Goal: Task Accomplishment & Management: Use online tool/utility

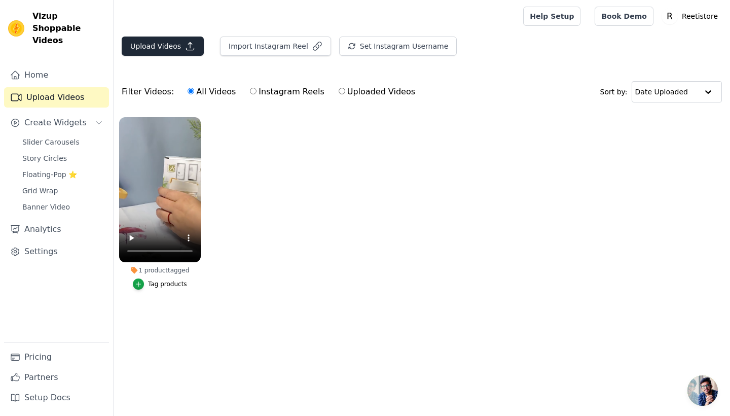
click at [158, 44] on button "Upload Videos" at bounding box center [163, 46] width 82 height 19
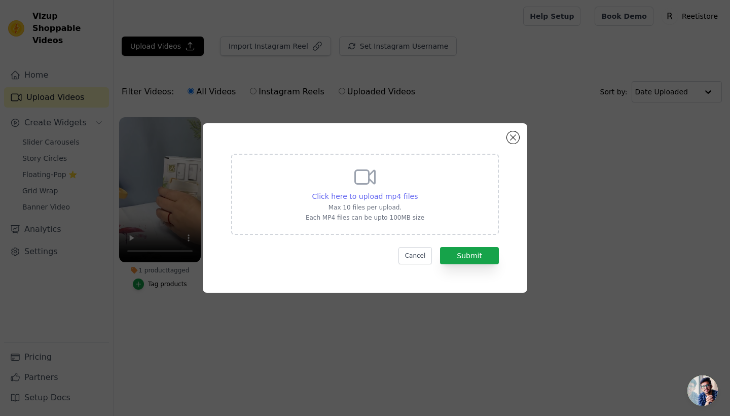
click at [374, 198] on span "Click here to upload mp4 files" at bounding box center [365, 196] width 106 height 8
click at [417, 191] on input "Click here to upload mp4 files Max 10 files per upload. Each MP4 files can be u…" at bounding box center [417, 191] width 1 height 1
type input "C:\fakepath\6a0dab291b5080af0e5f9d56e03ad13d.mp4"
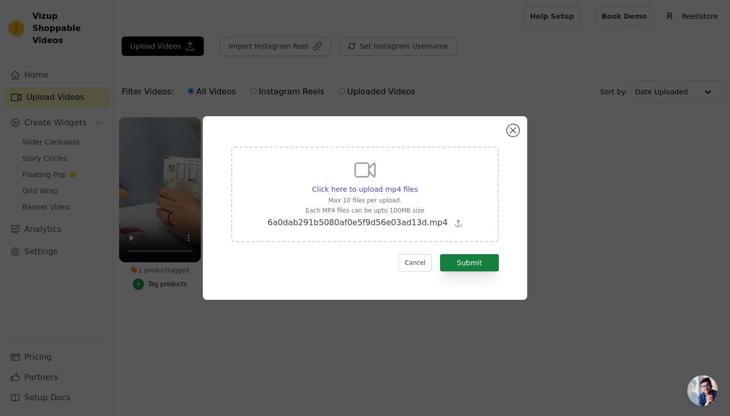
click at [466, 260] on button "Submit" at bounding box center [469, 262] width 59 height 17
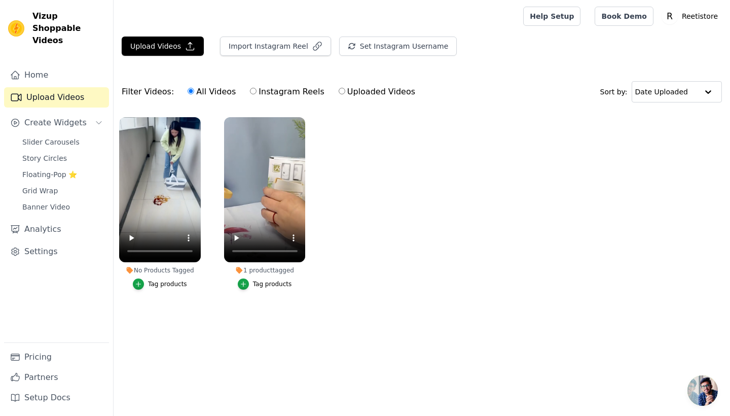
click at [155, 282] on div "Tag products" at bounding box center [167, 284] width 39 height 8
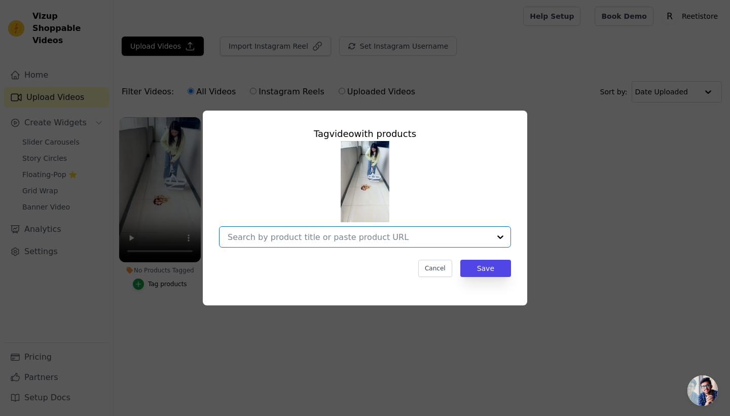
click at [295, 234] on input "No Products Tagged Tag video with products Option undefined, selected. Select i…" at bounding box center [359, 237] width 263 height 10
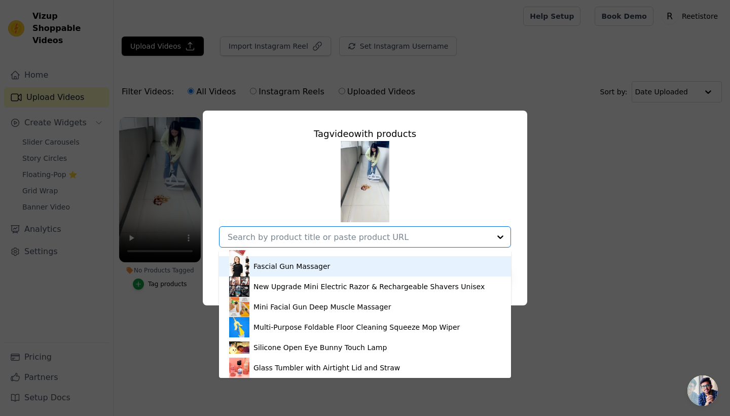
scroll to position [34, 0]
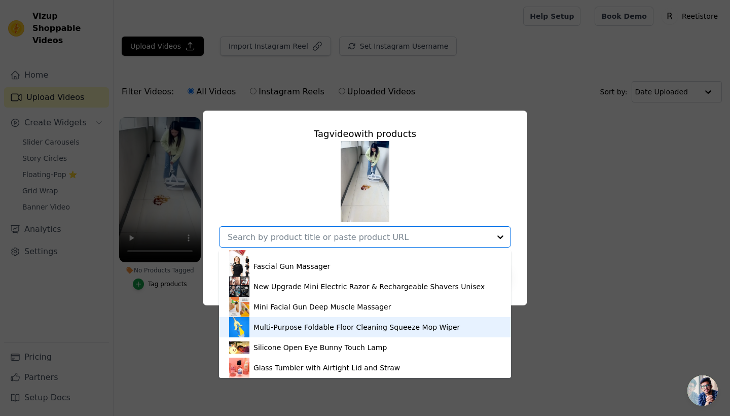
click at [299, 325] on div "Multi-Purpose Foldable Floor Cleaning Squeeze Mop Wiper" at bounding box center [357, 327] width 206 height 10
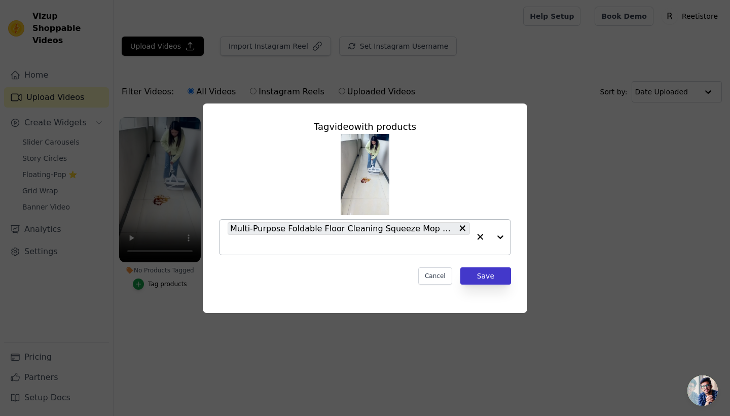
click at [497, 268] on button "Save" at bounding box center [485, 275] width 51 height 17
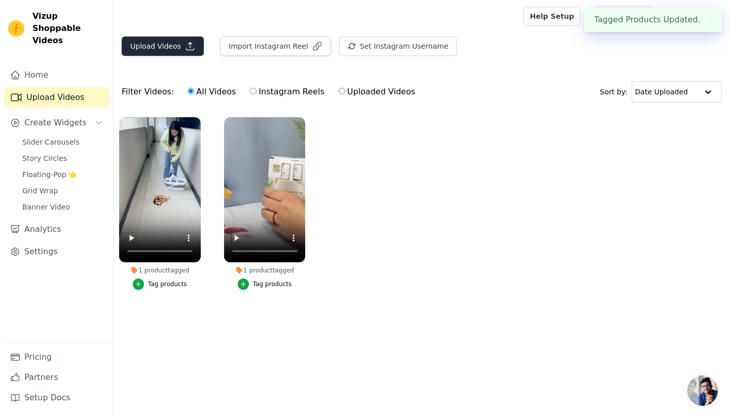
click at [168, 52] on button "Upload Videos" at bounding box center [163, 46] width 82 height 19
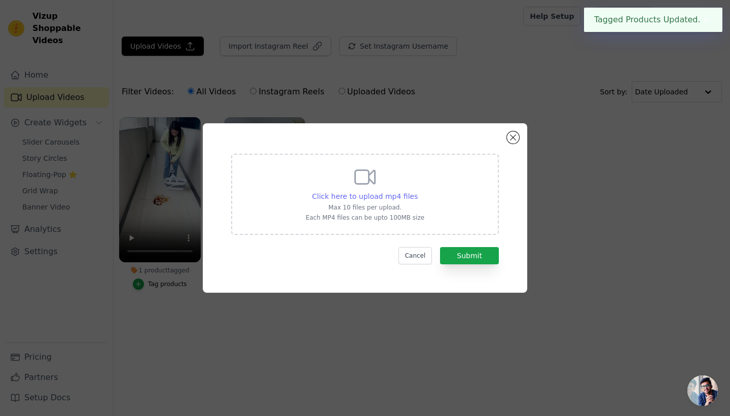
click at [362, 192] on span "Click here to upload mp4 files" at bounding box center [365, 196] width 106 height 8
click at [417, 191] on input "Click here to upload mp4 files Max 10 files per upload. Each MP4 files can be u…" at bounding box center [417, 191] width 1 height 1
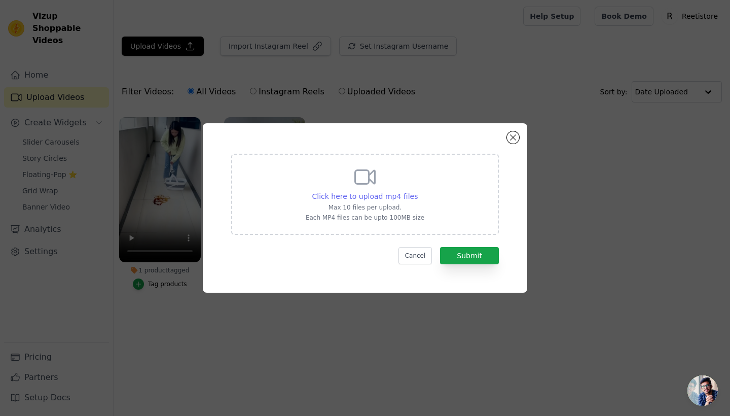
type input "C:\fakepath\09dffc695721e2a5ec6a9b2921433e97.mp4"
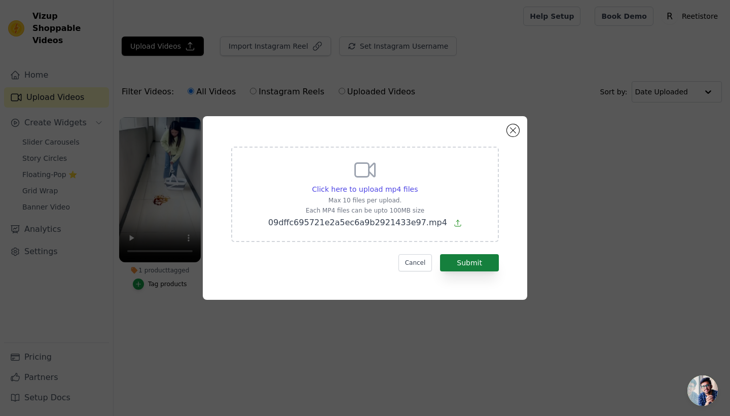
click at [466, 262] on button "Submit" at bounding box center [469, 262] width 59 height 17
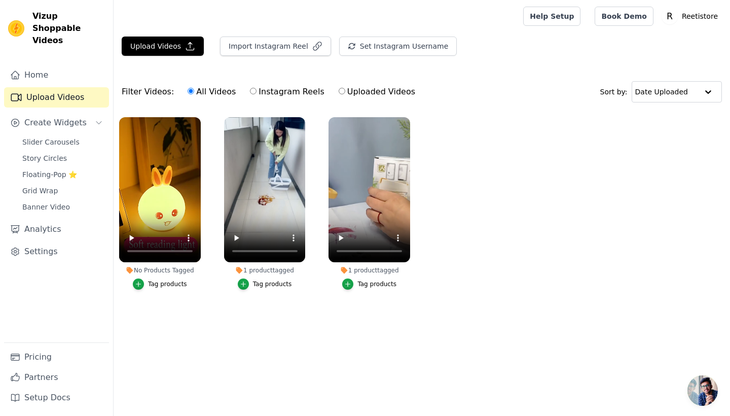
click at [174, 282] on div "Tag products" at bounding box center [167, 284] width 39 height 8
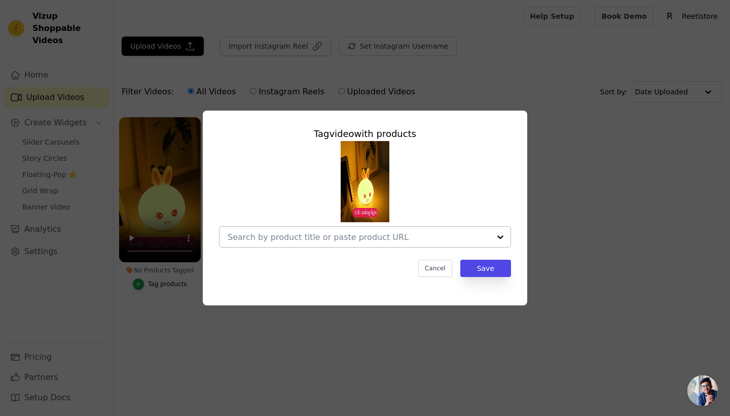
click at [297, 235] on input "No Products Tagged Tag video with products Cancel Save Tag products" at bounding box center [359, 237] width 263 height 10
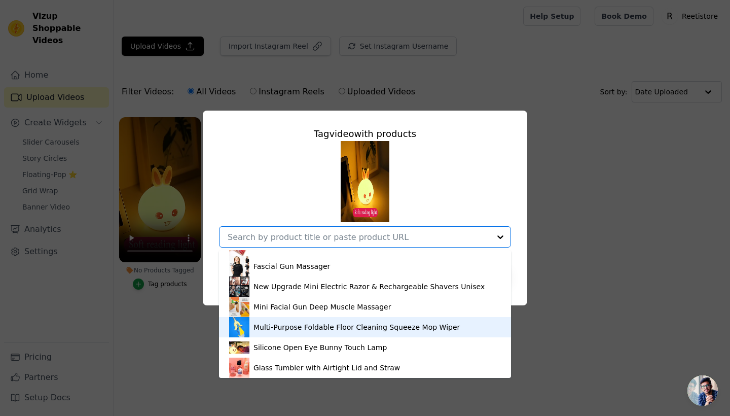
scroll to position [34, 0]
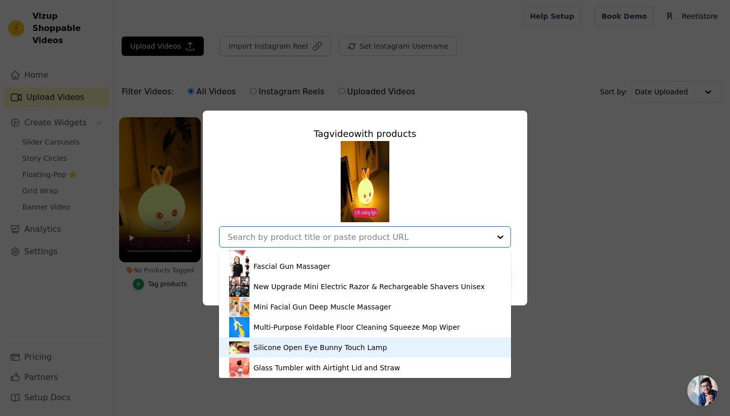
click at [292, 351] on div "Silicone Open Eye Bunny Touch Lamp" at bounding box center [320, 347] width 133 height 10
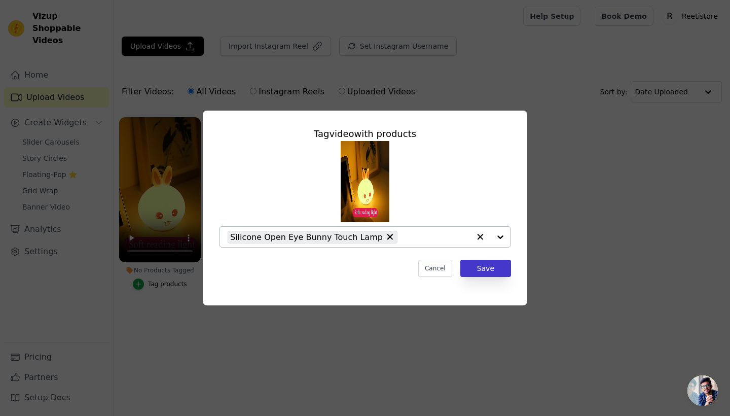
click at [481, 270] on button "Save" at bounding box center [485, 268] width 51 height 17
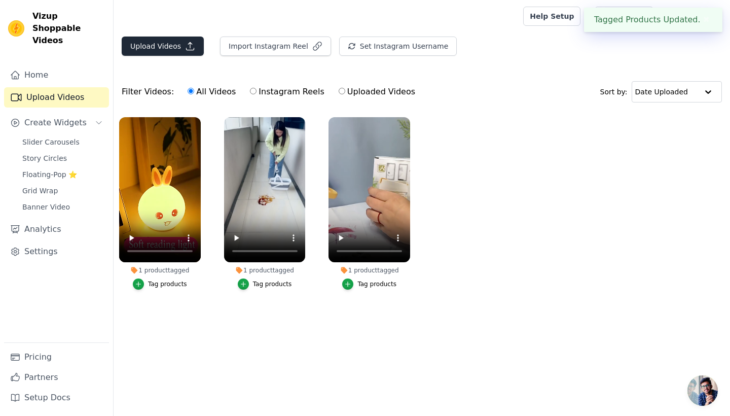
click at [159, 47] on button "Upload Videos" at bounding box center [163, 46] width 82 height 19
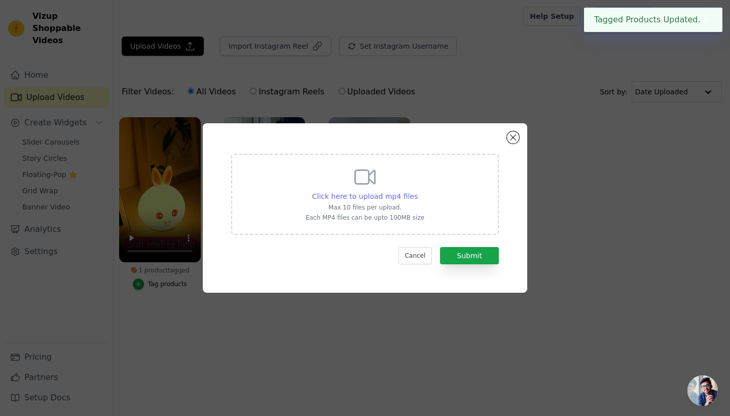
click at [344, 195] on span "Click here to upload mp4 files" at bounding box center [365, 196] width 106 height 8
click at [417, 191] on input "Click here to upload mp4 files Max 10 files per upload. Each MP4 files can be u…" at bounding box center [417, 191] width 1 height 1
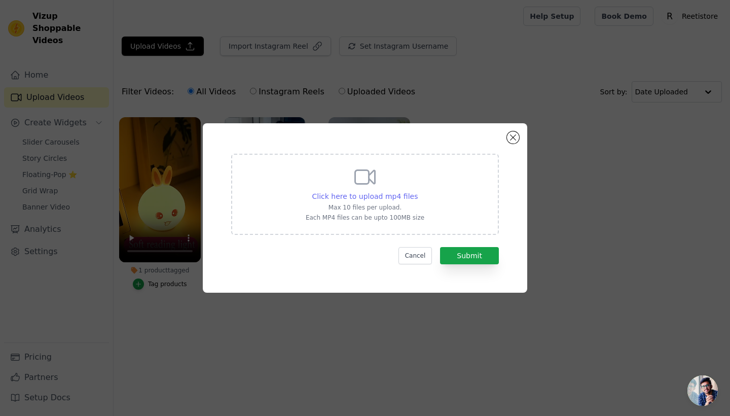
type input "C:\fakepath\12eabb70fd498dffefe3490b04fc9393.mp4"
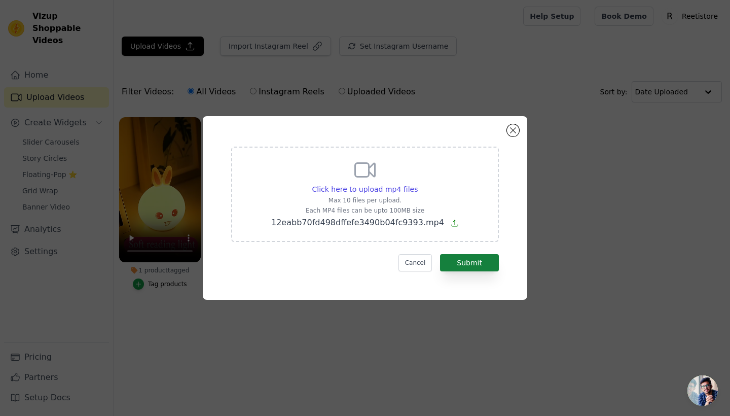
click at [475, 264] on button "Submit" at bounding box center [469, 262] width 59 height 17
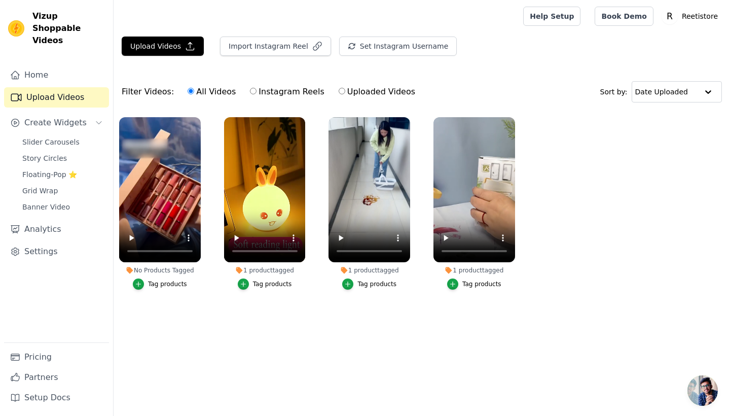
click at [176, 280] on div "Tag products" at bounding box center [167, 284] width 39 height 8
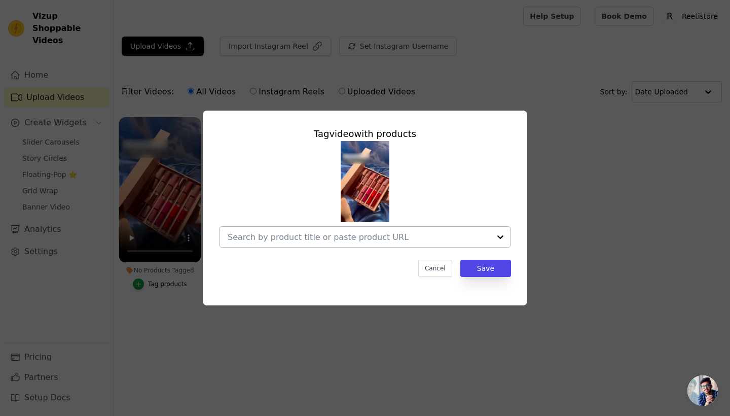
click at [284, 236] on input "No Products Tagged Tag video with products Cancel Save Tag products" at bounding box center [359, 237] width 263 height 10
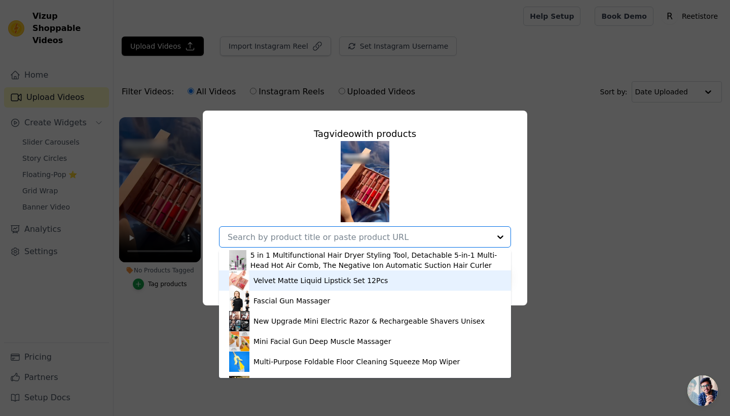
click at [286, 281] on div "Velvet Matte Liquid Lipstick Set 12Pcs" at bounding box center [321, 280] width 134 height 10
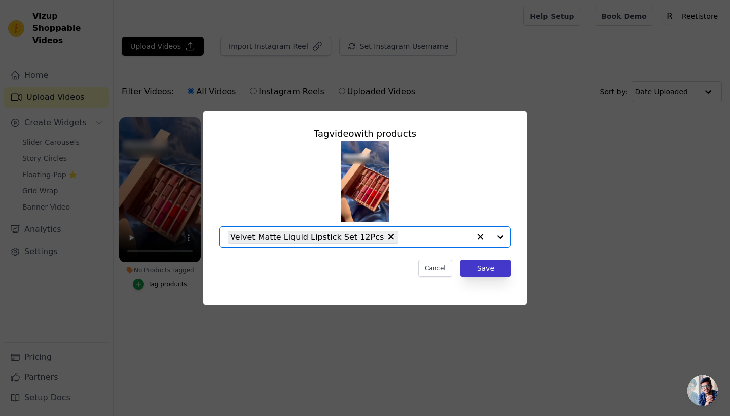
click at [487, 270] on button "Save" at bounding box center [485, 268] width 51 height 17
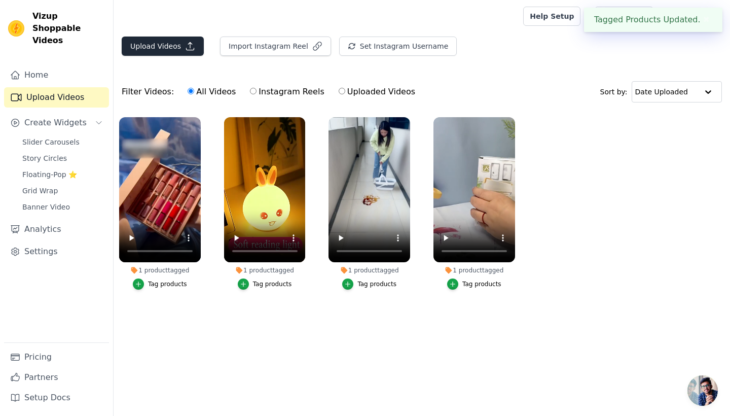
click at [152, 51] on button "Upload Videos" at bounding box center [163, 46] width 82 height 19
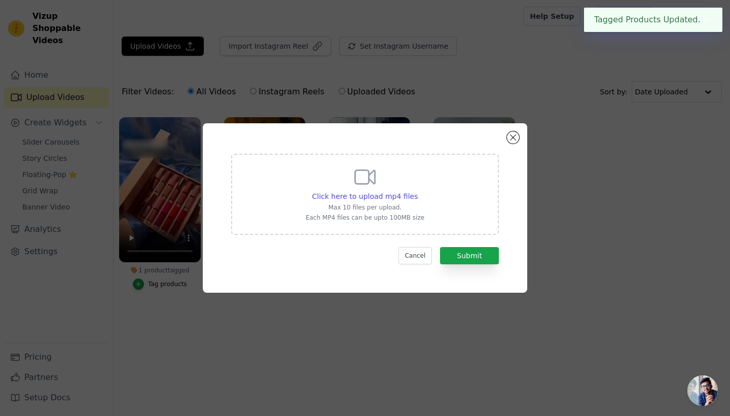
click at [319, 180] on div "Click here to upload mp4 files Max 10 files per upload. Each MP4 files can be u…" at bounding box center [365, 193] width 119 height 57
click at [417, 191] on input "Click here to upload mp4 files Max 10 files per upload. Each MP4 files can be u…" at bounding box center [417, 191] width 1 height 1
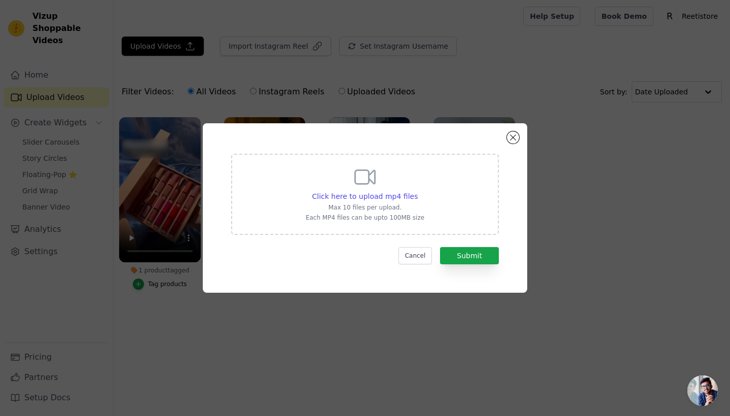
type input "C:\fakepath\743cb8f627296faa4b61241a7e50e7e3.mp4"
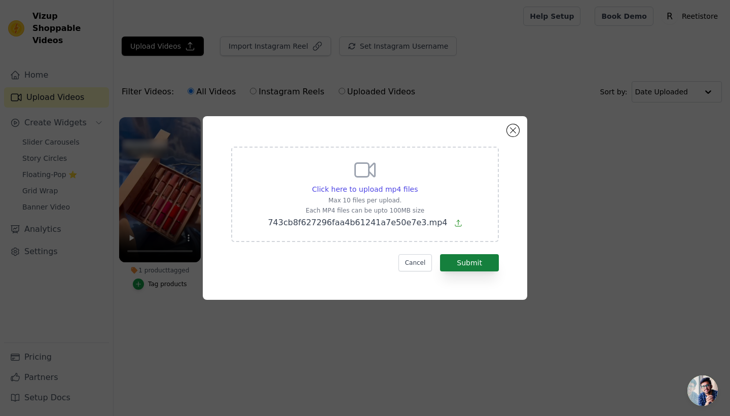
click at [473, 264] on button "Submit" at bounding box center [469, 262] width 59 height 17
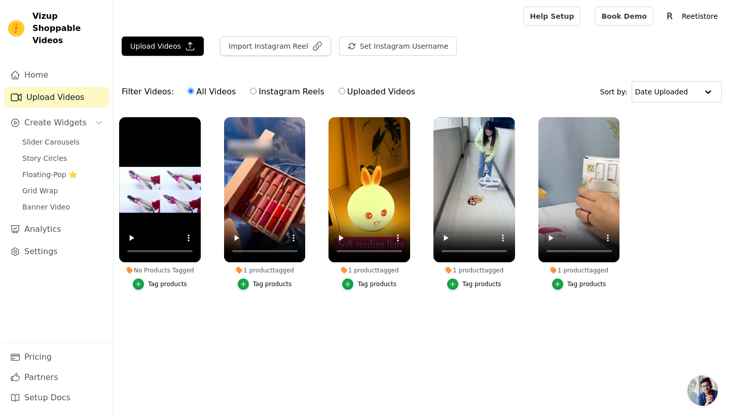
click at [158, 286] on div "Tag products" at bounding box center [167, 284] width 39 height 8
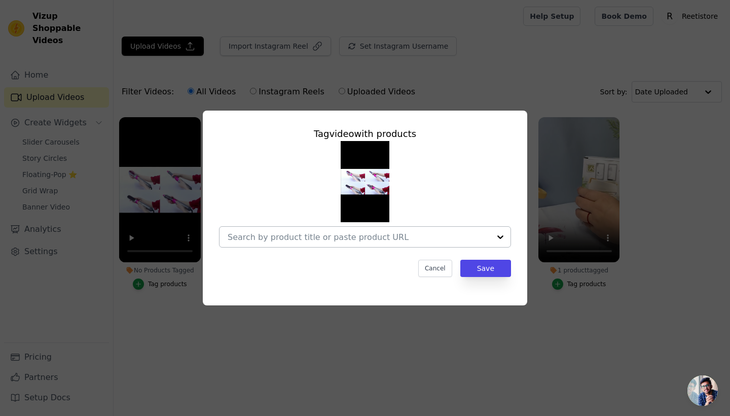
click at [290, 234] on input "No Products Tagged Tag video with products Cancel Save Tag products" at bounding box center [359, 237] width 263 height 10
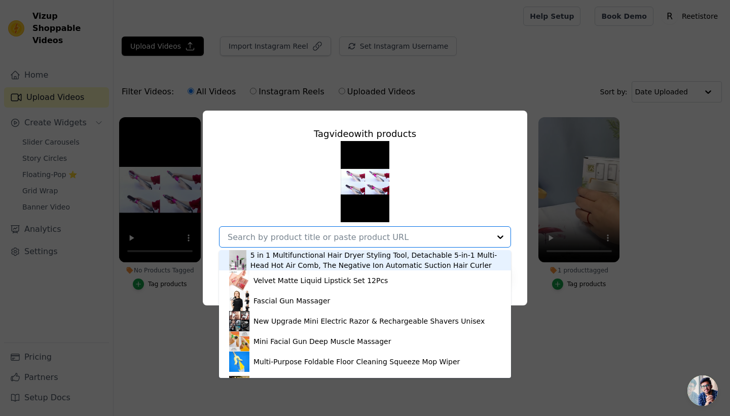
click at [306, 263] on div "5 in 1 Multifunctional Hair Dryer Styling Tool, Detachable 5-in-1 Multi-Head Ho…" at bounding box center [376, 260] width 251 height 20
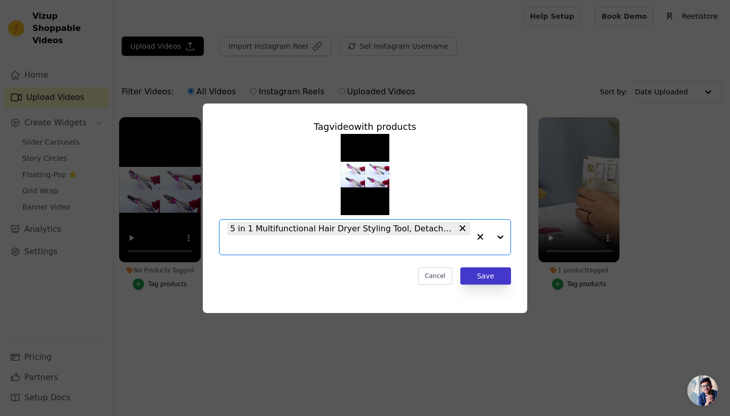
click at [472, 278] on button "Save" at bounding box center [485, 275] width 51 height 17
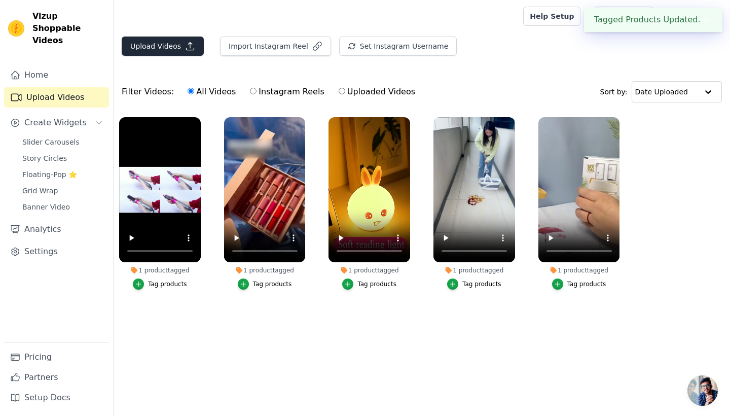
click at [165, 48] on button "Upload Videos" at bounding box center [163, 46] width 82 height 19
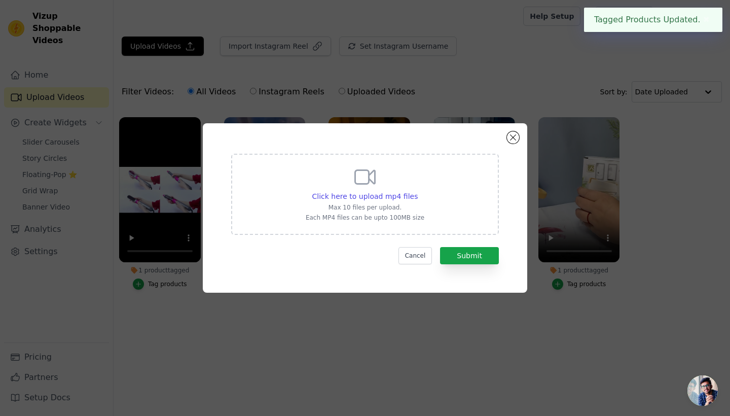
click at [341, 189] on div "Click here to upload mp4 files Max 10 files per upload. Each MP4 files can be u…" at bounding box center [365, 193] width 119 height 57
click at [417, 191] on input "Click here to upload mp4 files Max 10 files per upload. Each MP4 files can be u…" at bounding box center [417, 191] width 1 height 1
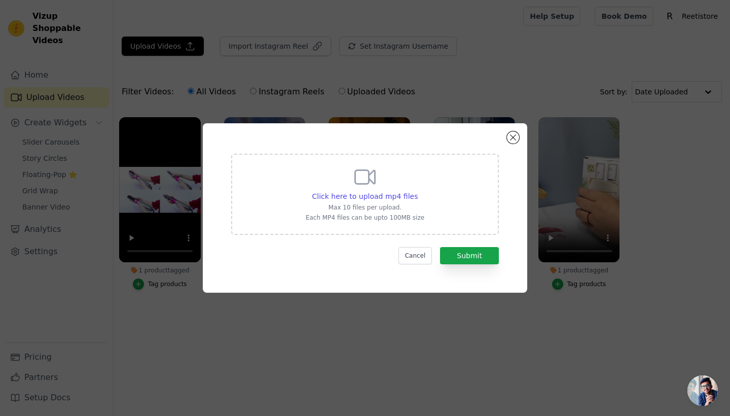
type input "C:\fakepath\1260bef7c05bdd136f21db8ce6390585.mp4"
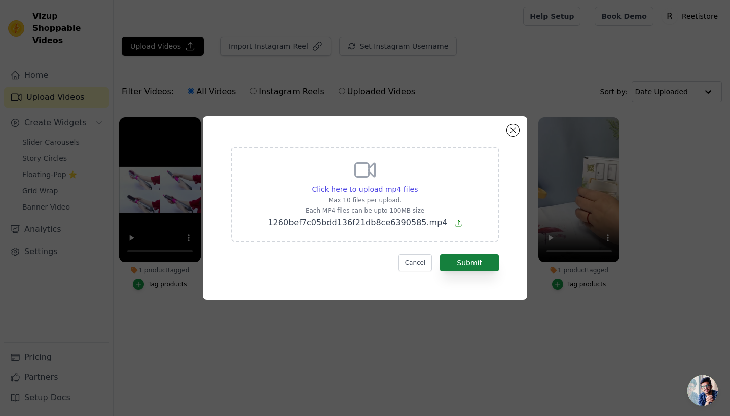
click at [488, 266] on button "Submit" at bounding box center [469, 262] width 59 height 17
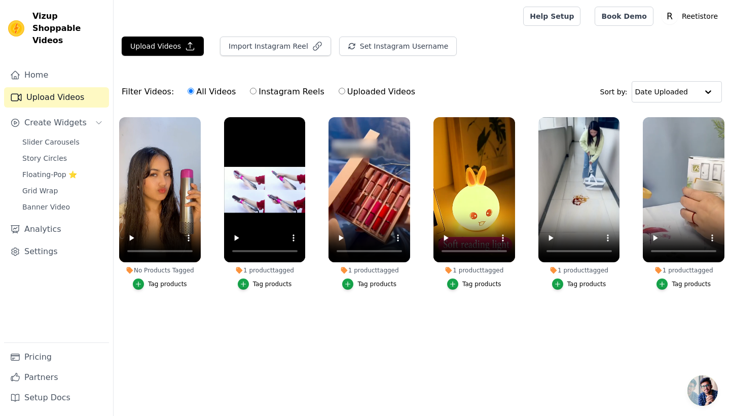
click at [175, 286] on div "Tag products" at bounding box center [167, 284] width 39 height 8
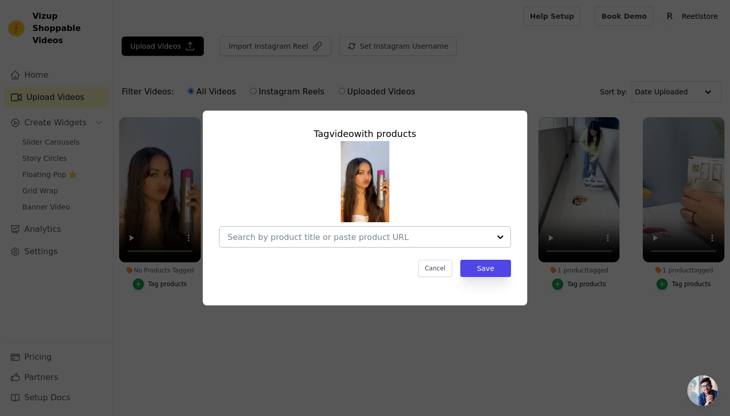
click at [290, 234] on input "No Products Tagged Tag video with products Cancel Save Tag products" at bounding box center [359, 237] width 263 height 10
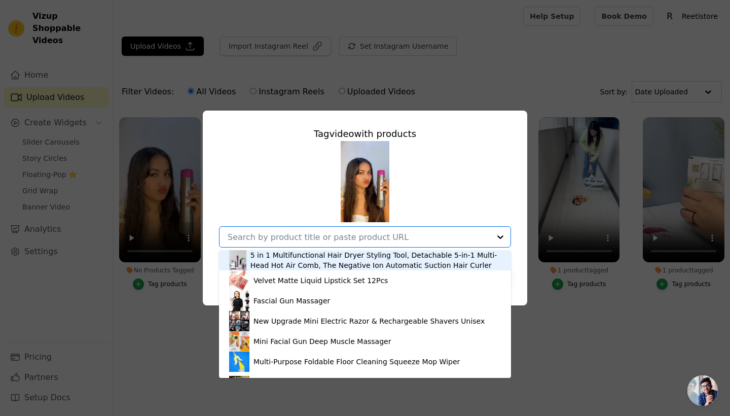
click at [294, 254] on div "5 in 1 Multifunctional Hair Dryer Styling Tool, Detachable 5-in-1 Multi-Head Ho…" at bounding box center [376, 260] width 251 height 20
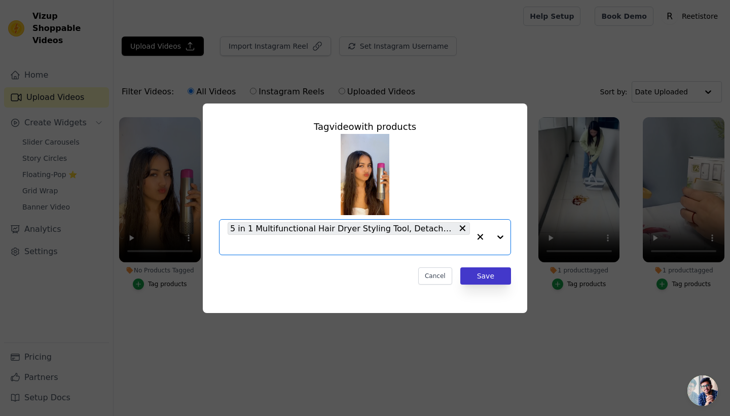
click at [476, 277] on button "Save" at bounding box center [485, 275] width 51 height 17
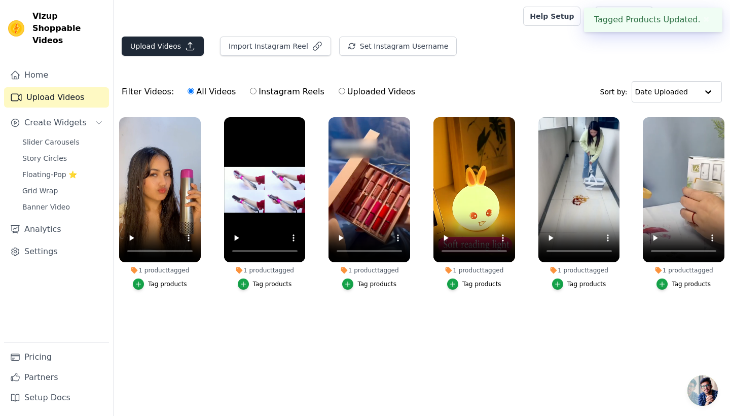
click at [158, 48] on button "Upload Videos" at bounding box center [163, 46] width 82 height 19
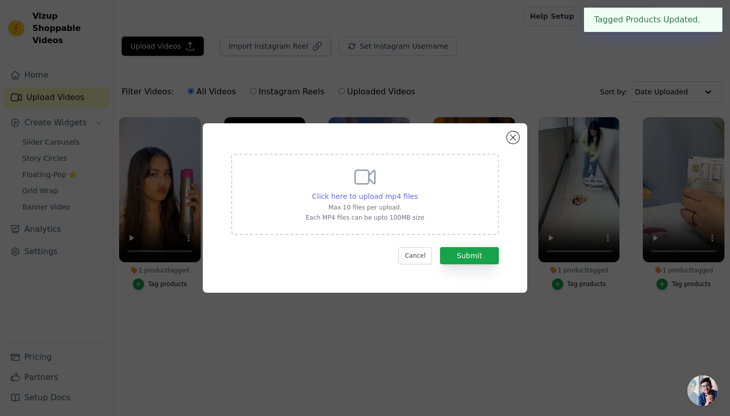
click at [339, 199] on span "Click here to upload mp4 files" at bounding box center [365, 196] width 106 height 8
click at [417, 191] on input "Click here to upload mp4 files Max 10 files per upload. Each MP4 files can be u…" at bounding box center [417, 191] width 1 height 1
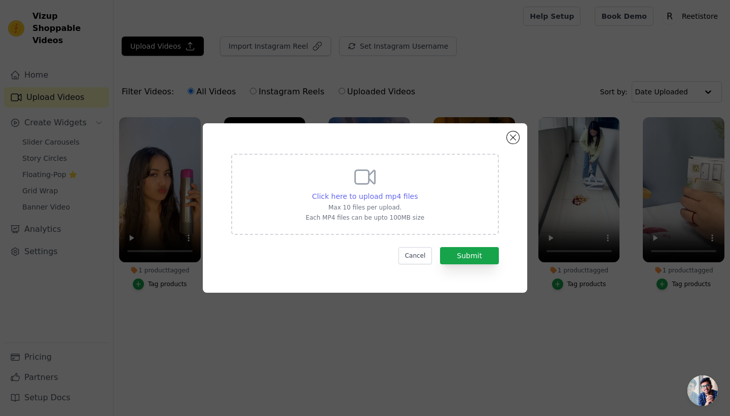
type input "C:\fakepath\7967d473f6bdec87c9ac9a85b6ecbddc.mp4"
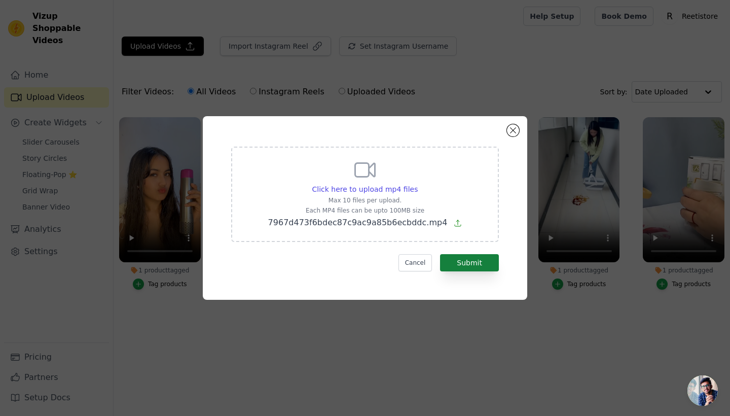
click at [486, 264] on button "Submit" at bounding box center [469, 262] width 59 height 17
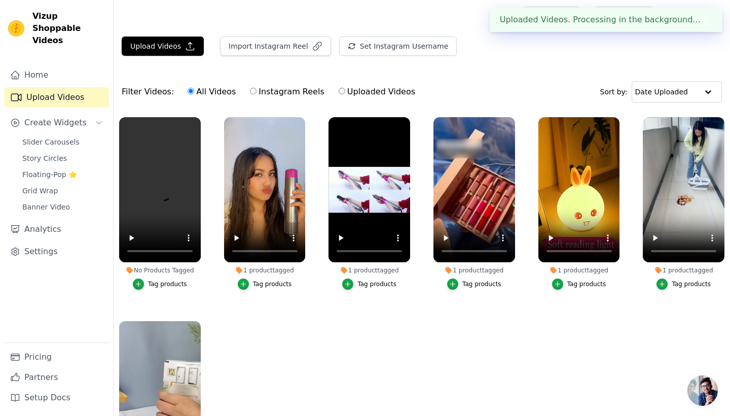
click at [164, 281] on div "Tag products" at bounding box center [167, 284] width 39 height 8
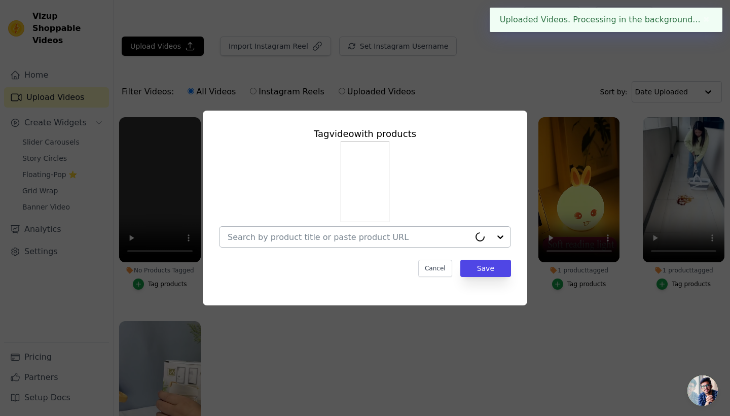
click at [312, 232] on input "No Products Tagged Tag video with products Cancel Save Tag products" at bounding box center [349, 237] width 242 height 10
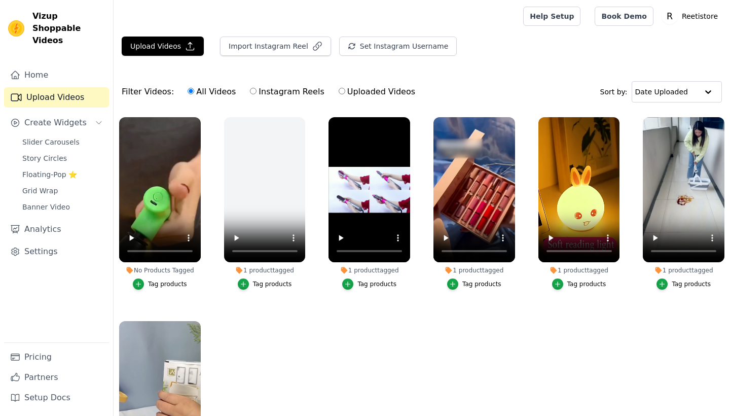
click at [169, 281] on div "Tag products" at bounding box center [167, 284] width 39 height 8
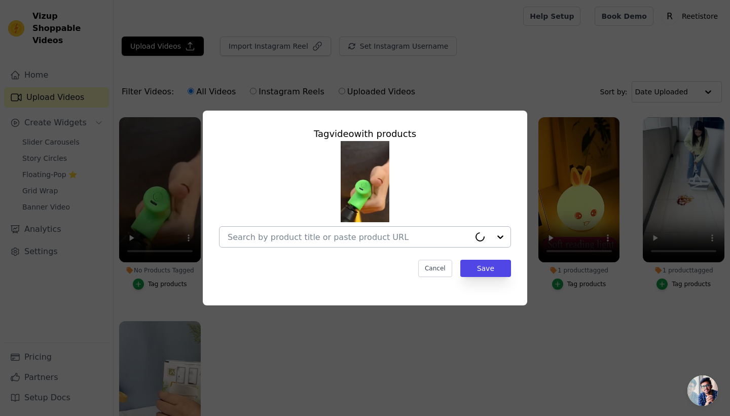
click at [297, 236] on input "No Products Tagged Tag video with products Cancel Save Tag products" at bounding box center [349, 237] width 242 height 10
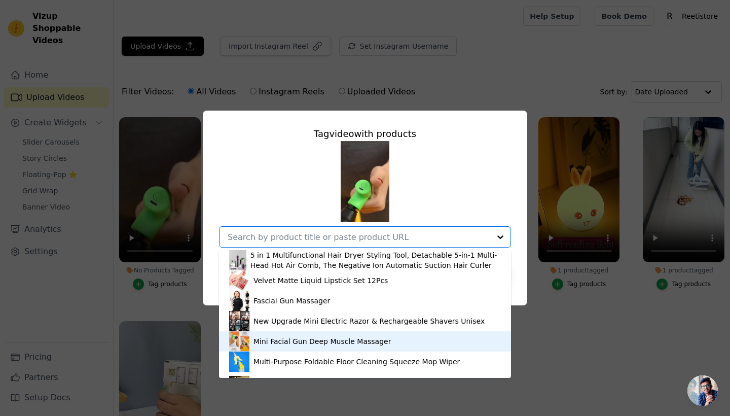
click at [290, 340] on div "Mini Facial Gun Deep Muscle Massager" at bounding box center [322, 341] width 137 height 10
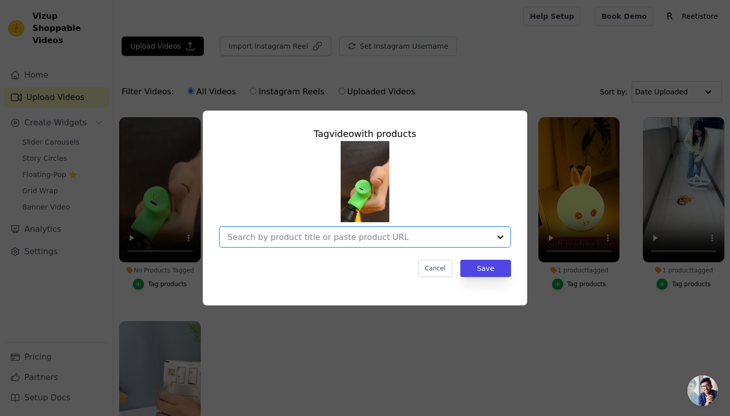
click at [362, 238] on input "No Products Tagged Tag video with products Option undefined, selected. Select i…" at bounding box center [359, 237] width 263 height 10
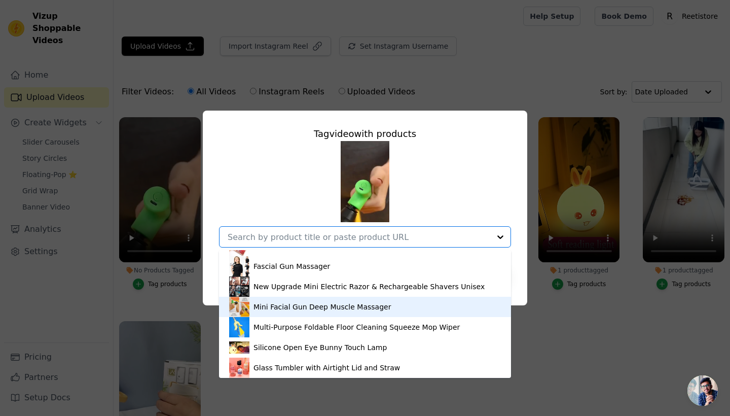
scroll to position [34, 0]
click at [331, 307] on div "Mini Facial Gun Deep Muscle Massager" at bounding box center [322, 307] width 137 height 10
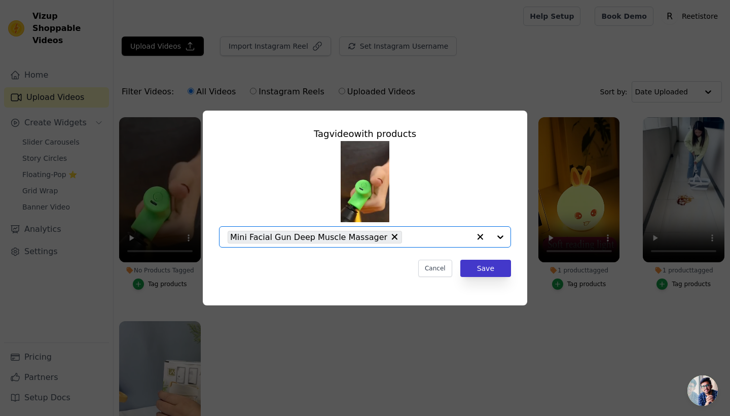
click at [489, 268] on button "Save" at bounding box center [485, 268] width 51 height 17
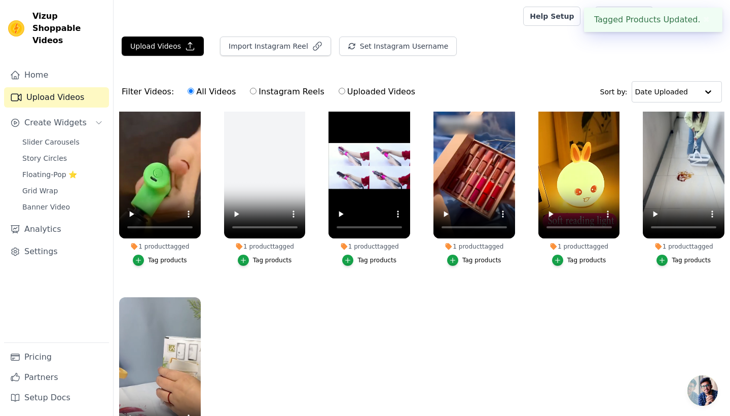
scroll to position [26, 0]
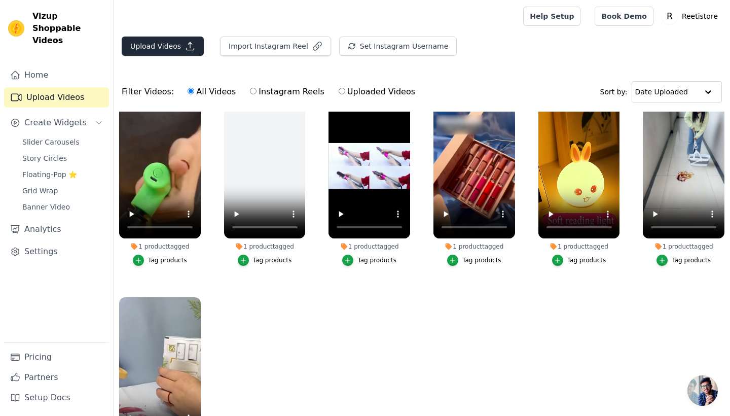
click at [156, 43] on button "Upload Videos" at bounding box center [163, 46] width 82 height 19
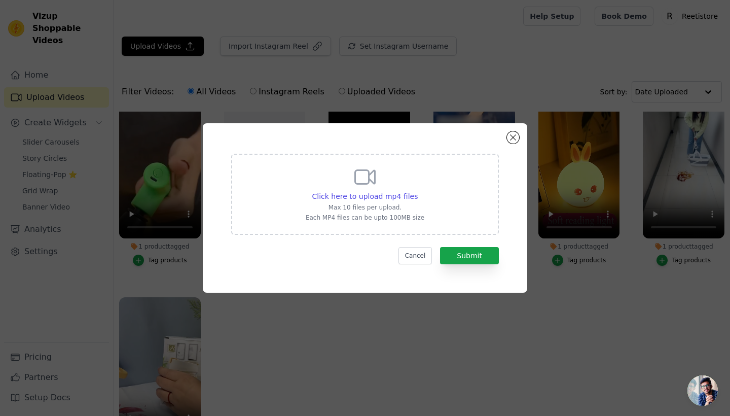
click at [345, 179] on div "Click here to upload mp4 files Max 10 files per upload. Each MP4 files can be u…" at bounding box center [365, 193] width 119 height 57
click at [417, 191] on input "Click here to upload mp4 files Max 10 files per upload. Each MP4 files can be u…" at bounding box center [417, 191] width 1 height 1
type input "C:\fakepath\844476dfe8414160d96a2fe19619e941.mp4"
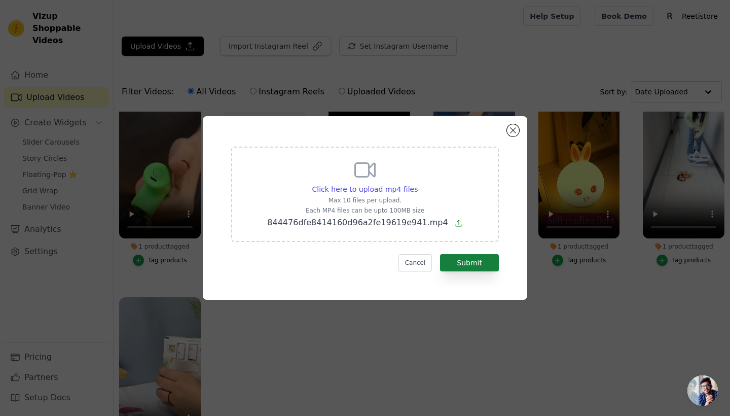
click at [475, 265] on button "Submit" at bounding box center [469, 262] width 59 height 17
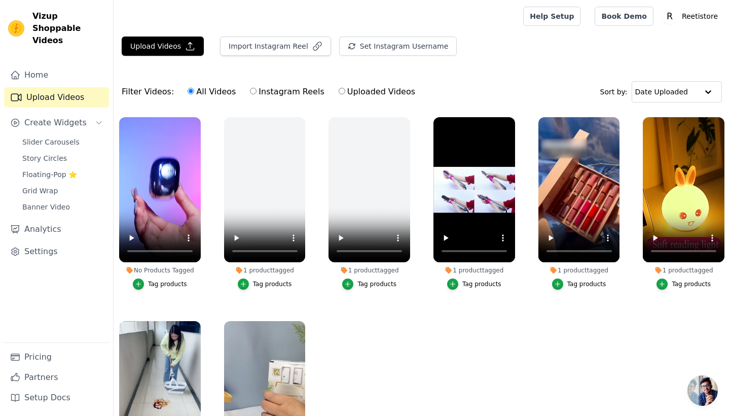
click at [173, 282] on div "Tag products" at bounding box center [167, 284] width 39 height 8
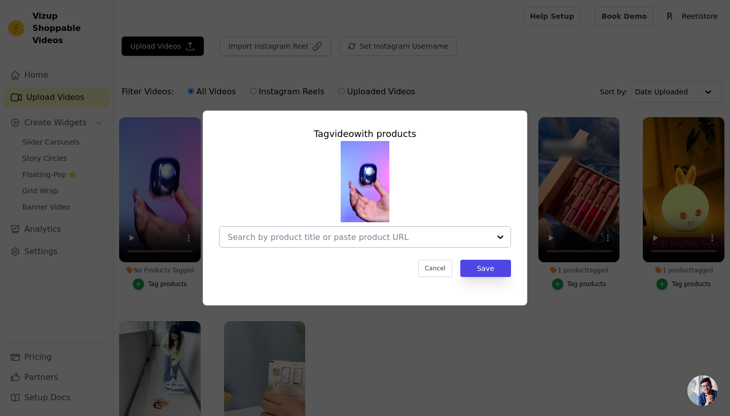
click at [292, 232] on div at bounding box center [359, 237] width 263 height 20
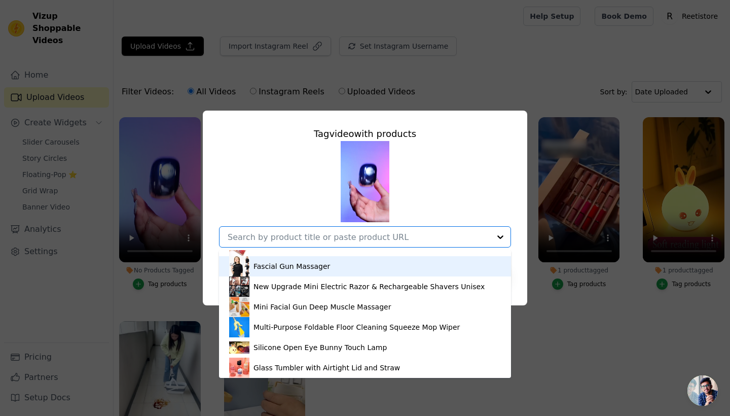
scroll to position [34, 0]
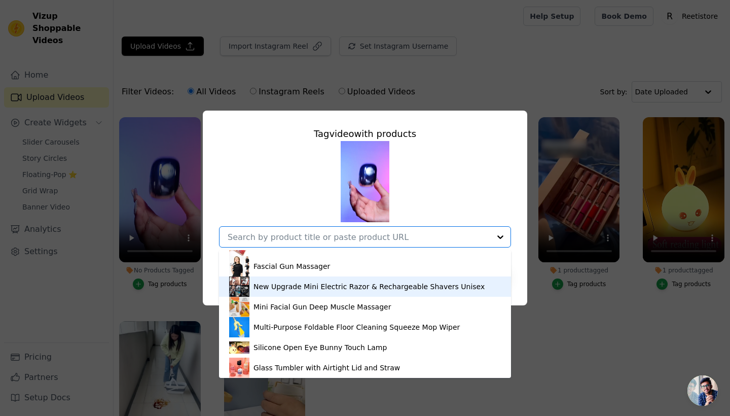
click at [296, 292] on div "New Upgrade Mini Electric Razor & Rechargeable Shavers Unisex" at bounding box center [365, 286] width 272 height 20
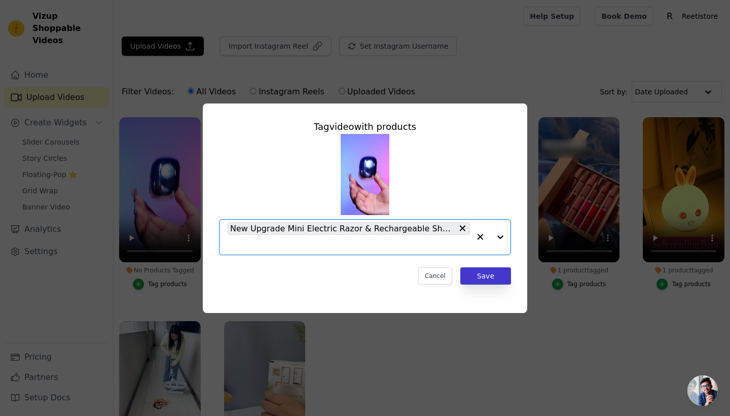
click at [470, 275] on button "Save" at bounding box center [485, 275] width 51 height 17
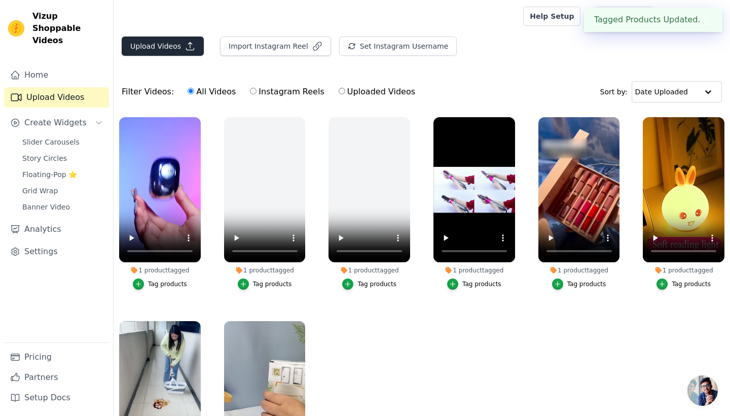
click at [144, 52] on button "Upload Videos" at bounding box center [163, 46] width 82 height 19
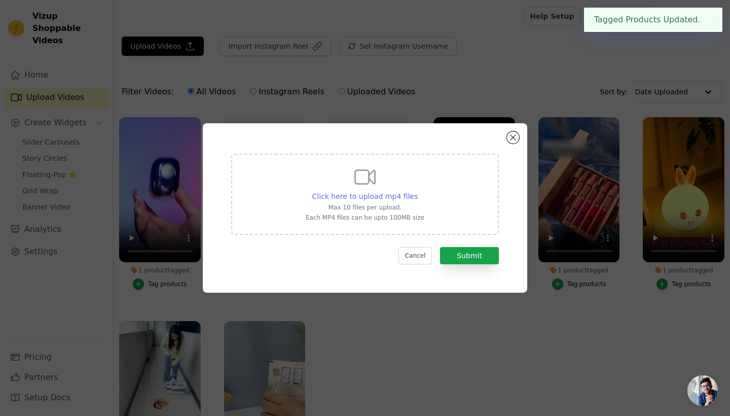
click at [345, 193] on span "Click here to upload mp4 files" at bounding box center [365, 196] width 106 height 8
click at [417, 191] on input "Click here to upload mp4 files Max 10 files per upload. Each MP4 files can be u…" at bounding box center [417, 191] width 1 height 1
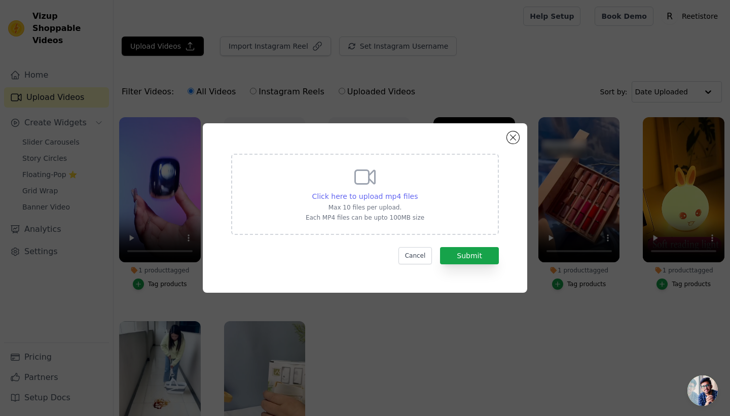
type input "C:\fakepath\f6a278379198726b10521c4ce14c7185.mp4"
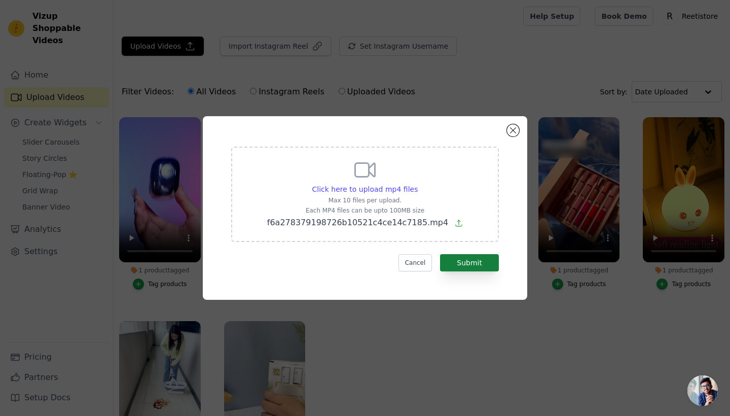
click at [452, 263] on button "Submit" at bounding box center [469, 262] width 59 height 17
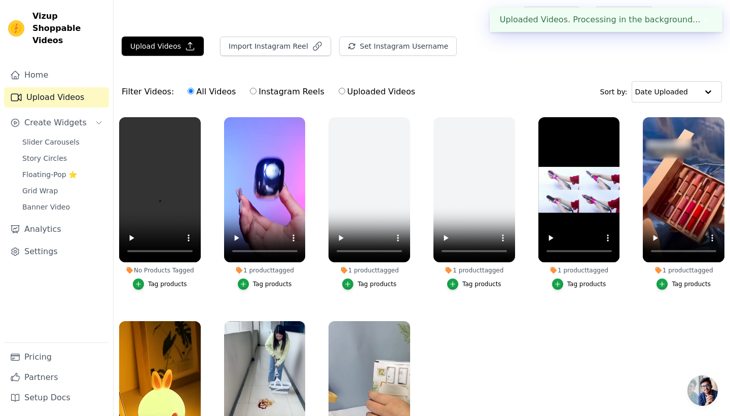
click at [160, 282] on div "Tag products" at bounding box center [167, 284] width 39 height 8
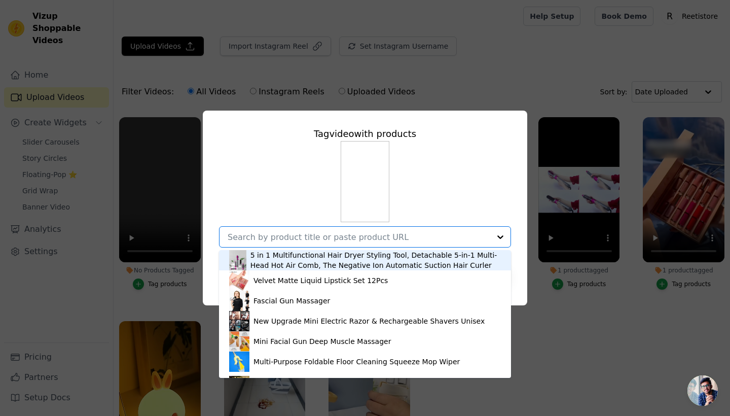
click at [261, 246] on div at bounding box center [359, 237] width 263 height 20
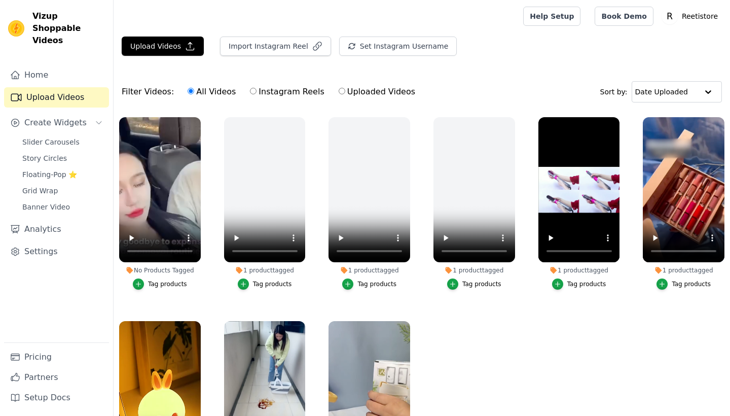
click at [164, 280] on div "Tag products" at bounding box center [167, 284] width 39 height 8
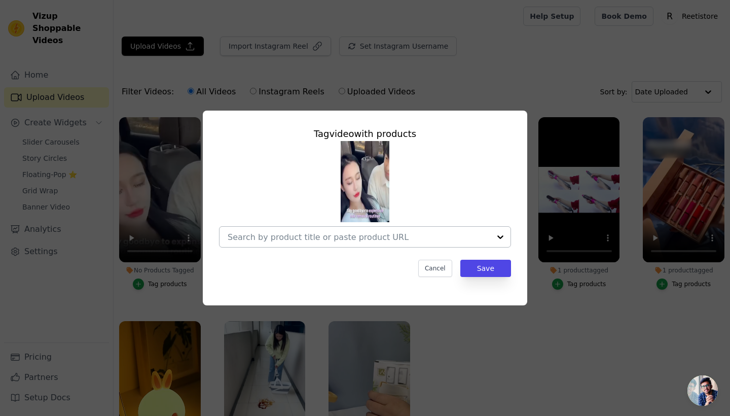
click at [280, 241] on div at bounding box center [359, 237] width 263 height 20
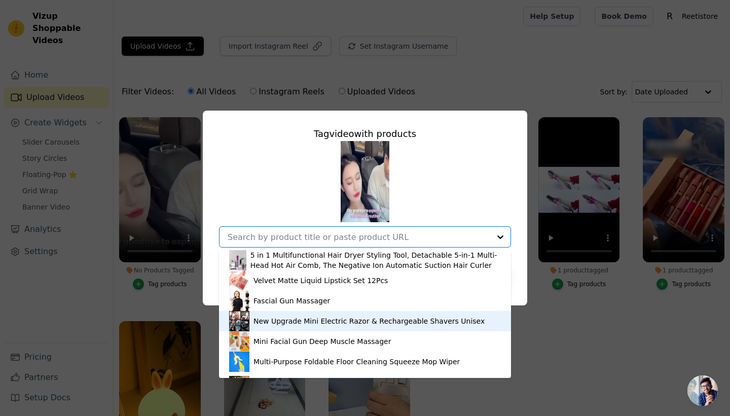
click at [282, 318] on div "New Upgrade Mini Electric Razor & Rechargeable Shavers Unisex" at bounding box center [369, 321] width 231 height 10
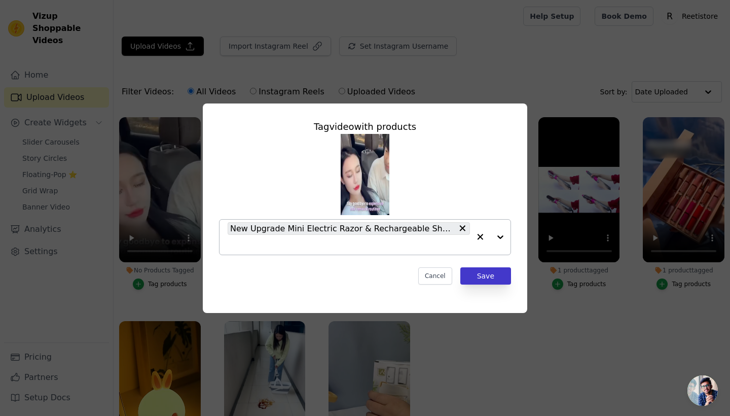
click at [487, 270] on button "Save" at bounding box center [485, 275] width 51 height 17
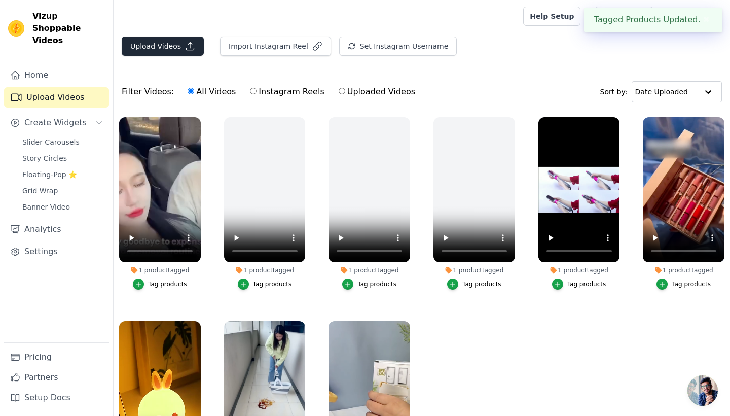
click at [154, 46] on button "Upload Videos" at bounding box center [163, 46] width 82 height 19
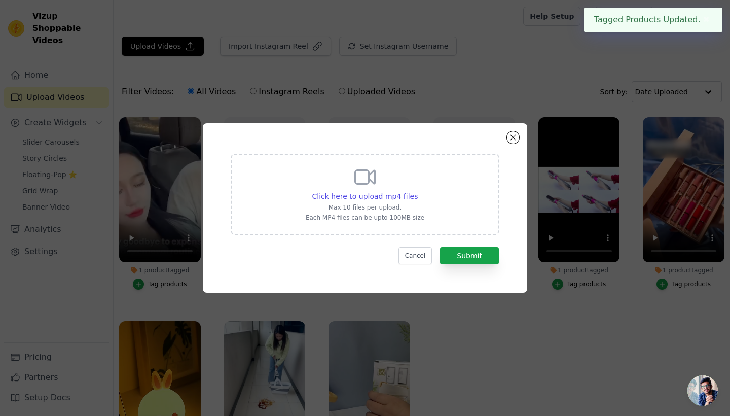
click at [313, 188] on div "Click here to upload mp4 files Max 10 files per upload. Each MP4 files can be u…" at bounding box center [365, 193] width 119 height 57
click at [417, 191] on input "Click here to upload mp4 files Max 10 files per upload. Each MP4 files can be u…" at bounding box center [417, 191] width 1 height 1
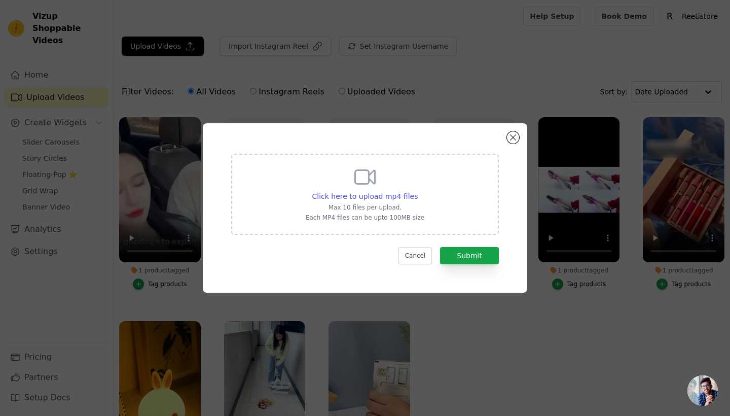
type input "C:\fakepath\d38c3c163c19c6aa3b47cfa31b6a2f66.mp4"
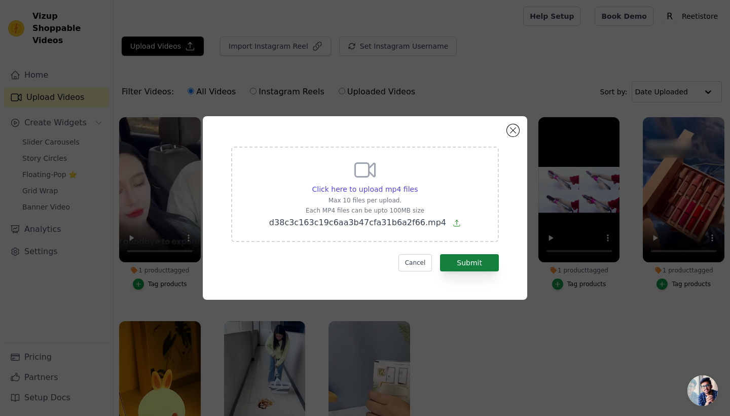
click at [468, 260] on button "Submit" at bounding box center [469, 262] width 59 height 17
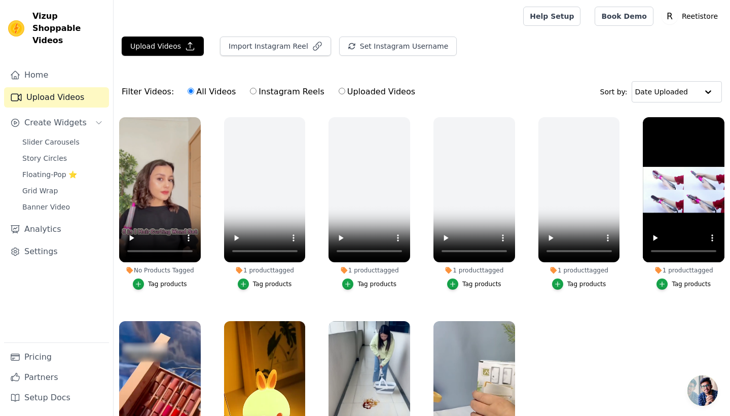
click at [175, 281] on div "Tag products" at bounding box center [167, 284] width 39 height 8
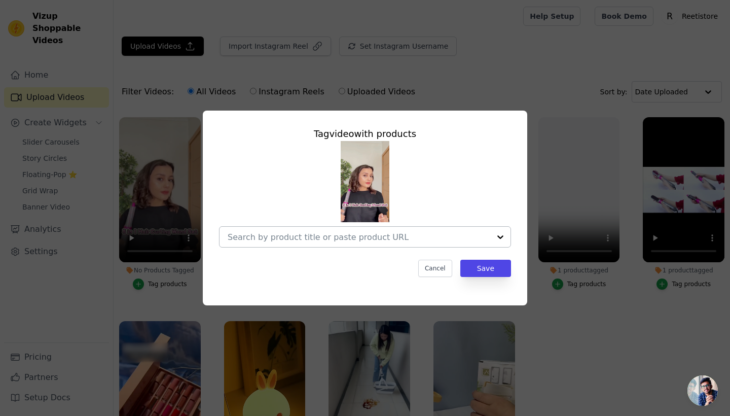
click at [267, 241] on div at bounding box center [359, 237] width 263 height 20
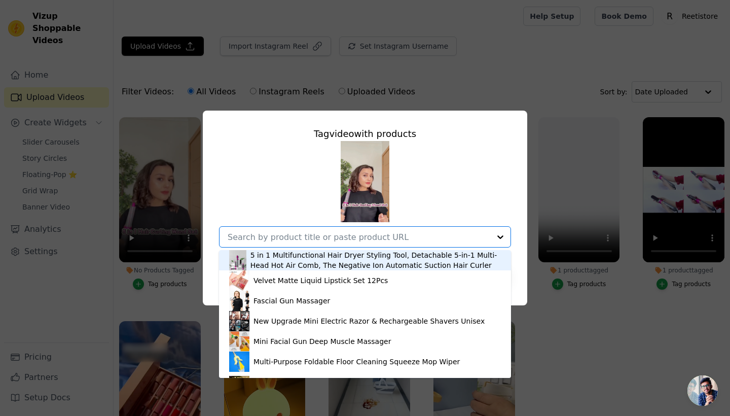
click at [277, 262] on div "5 in 1 Multifunctional Hair Dryer Styling Tool, Detachable 5-in-1 Multi-Head Ho…" at bounding box center [376, 260] width 251 height 20
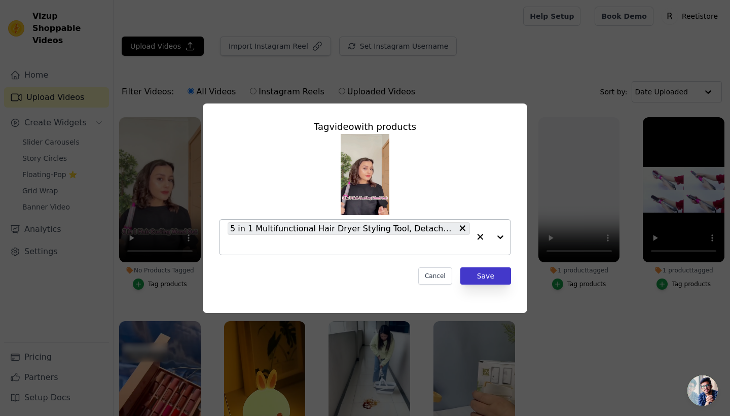
click at [471, 273] on button "Save" at bounding box center [485, 275] width 51 height 17
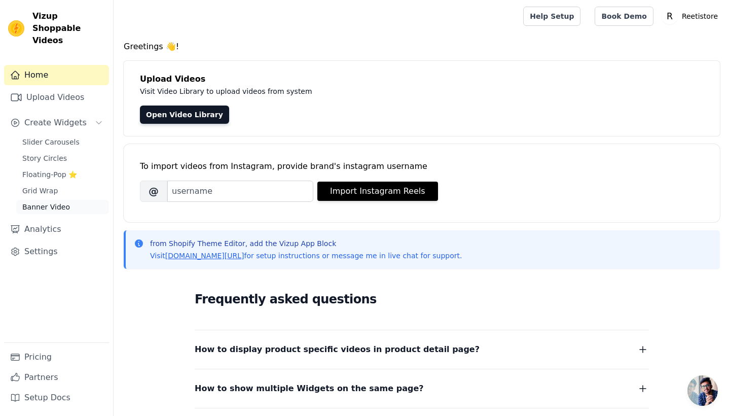
click at [56, 202] on span "Banner Video" at bounding box center [46, 207] width 48 height 10
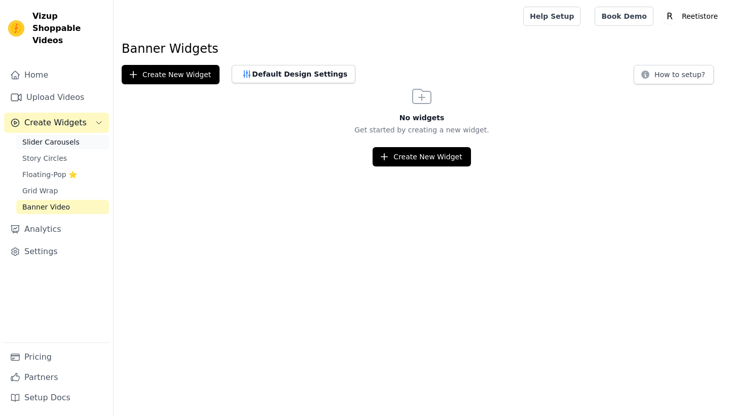
click at [61, 137] on span "Slider Carousels" at bounding box center [50, 142] width 57 height 10
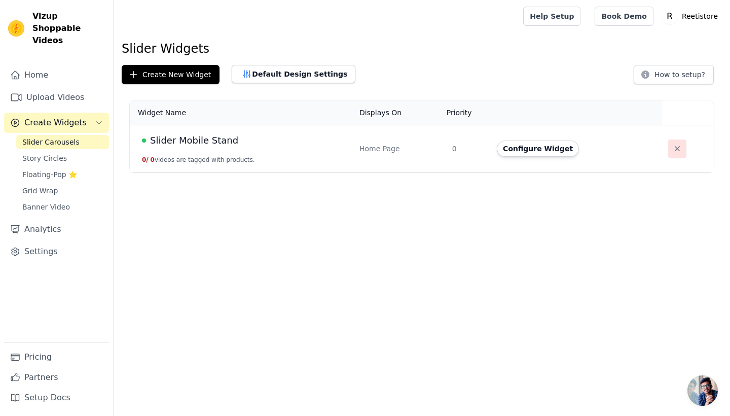
click at [668, 149] on button "button" at bounding box center [677, 148] width 18 height 18
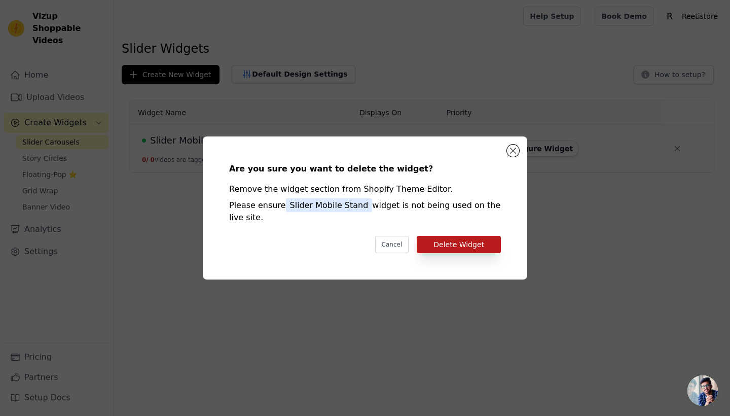
click at [442, 246] on button "Delete Widget" at bounding box center [459, 244] width 84 height 17
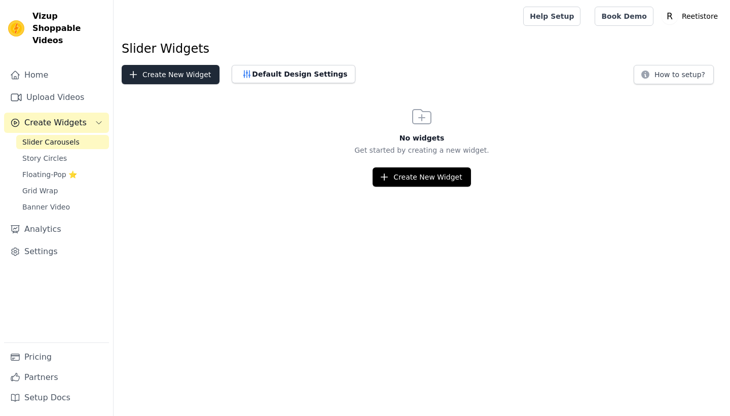
click at [156, 79] on button "Create New Widget" at bounding box center [171, 74] width 98 height 19
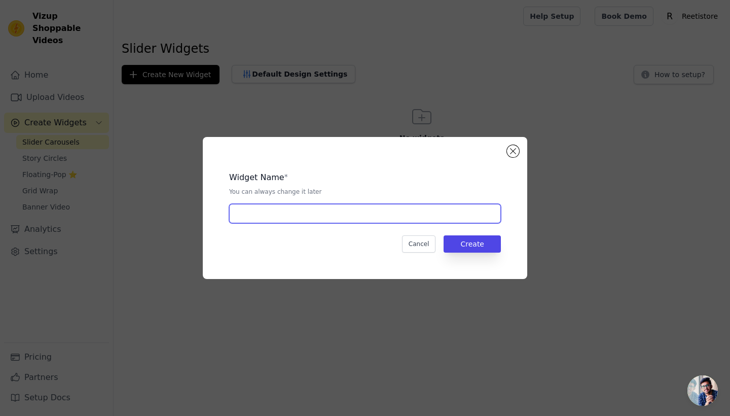
click at [318, 222] on input "text" at bounding box center [365, 213] width 272 height 19
type input "All"
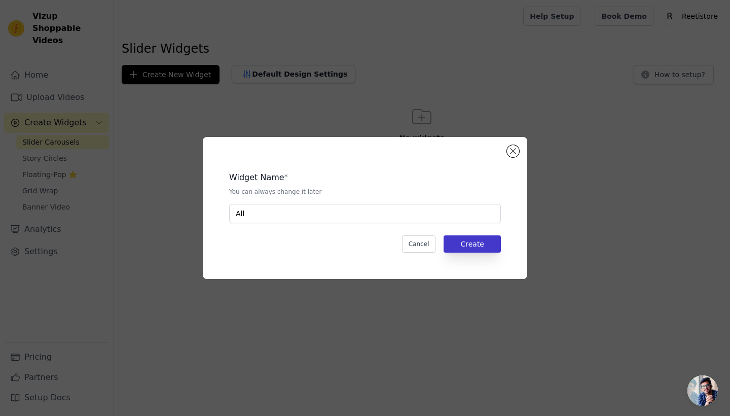
click at [466, 240] on button "Create" at bounding box center [472, 243] width 57 height 17
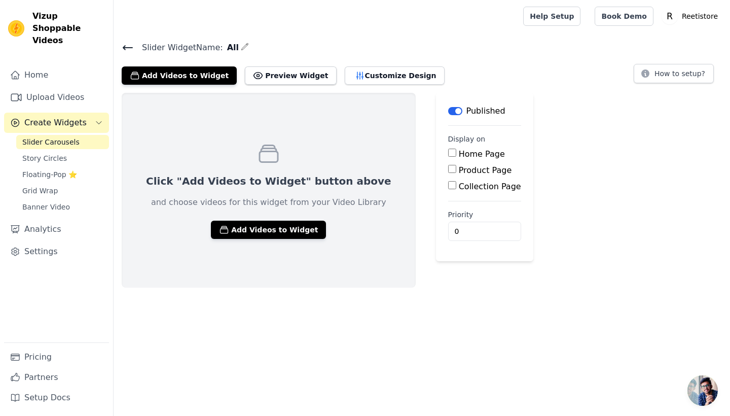
click at [448, 153] on input "Home Page" at bounding box center [452, 153] width 8 height 8
checkbox input "true"
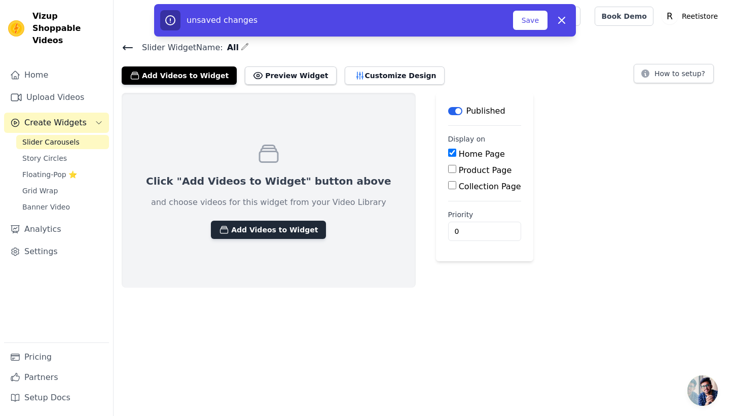
click at [282, 233] on button "Add Videos to Widget" at bounding box center [268, 230] width 115 height 18
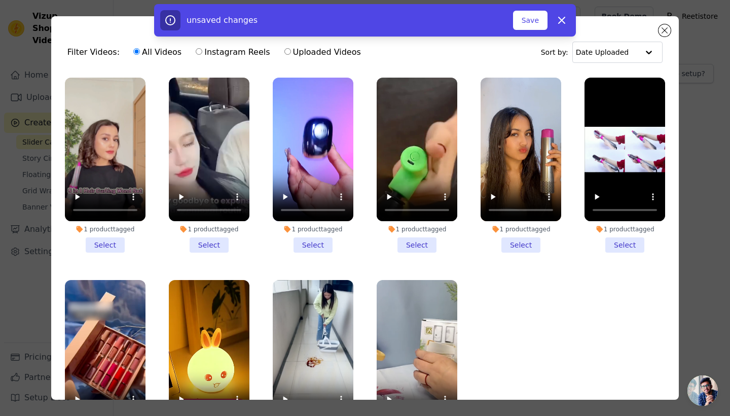
click at [116, 244] on li "1 product tagged Select" at bounding box center [105, 165] width 81 height 175
click at [0, 0] on input "1 product tagged Select" at bounding box center [0, 0] width 0 height 0
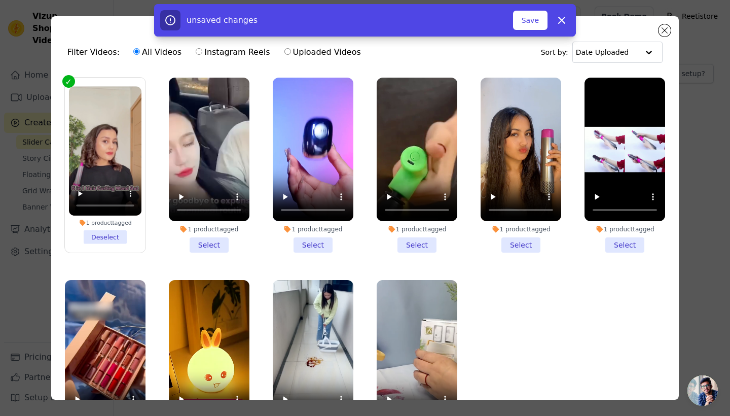
click at [194, 241] on li "1 product tagged Select" at bounding box center [209, 165] width 81 height 175
click at [0, 0] on input "1 product tagged Select" at bounding box center [0, 0] width 0 height 0
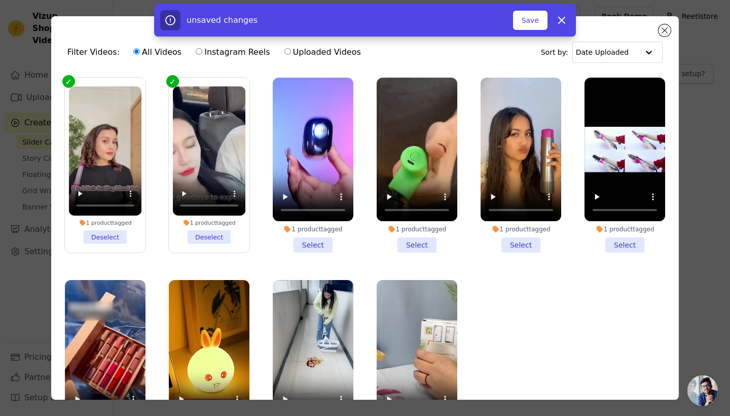
click at [281, 241] on li "1 product tagged Select" at bounding box center [313, 165] width 81 height 175
click at [0, 0] on input "1 product tagged Select" at bounding box center [0, 0] width 0 height 0
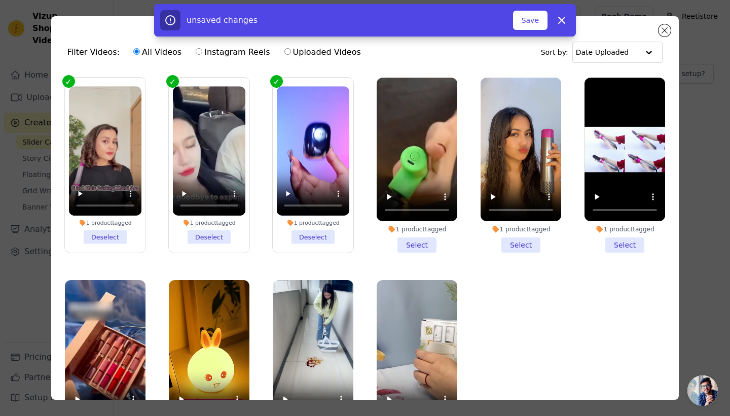
click at [396, 240] on li "1 product tagged Select" at bounding box center [417, 165] width 81 height 175
click at [0, 0] on input "1 product tagged Select" at bounding box center [0, 0] width 0 height 0
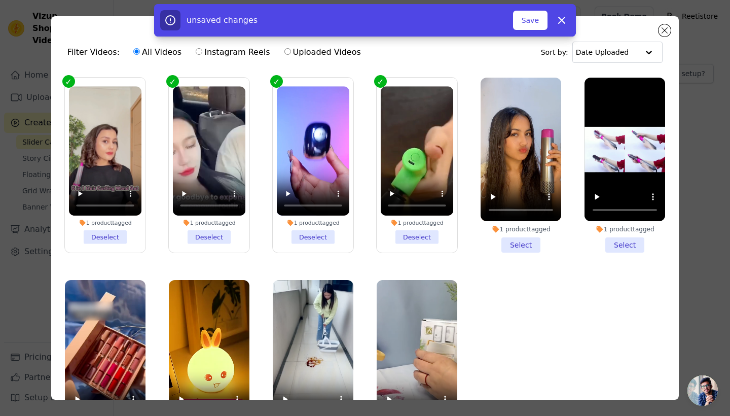
click at [521, 241] on li "1 product tagged Select" at bounding box center [521, 165] width 81 height 175
click at [0, 0] on input "1 product tagged Select" at bounding box center [0, 0] width 0 height 0
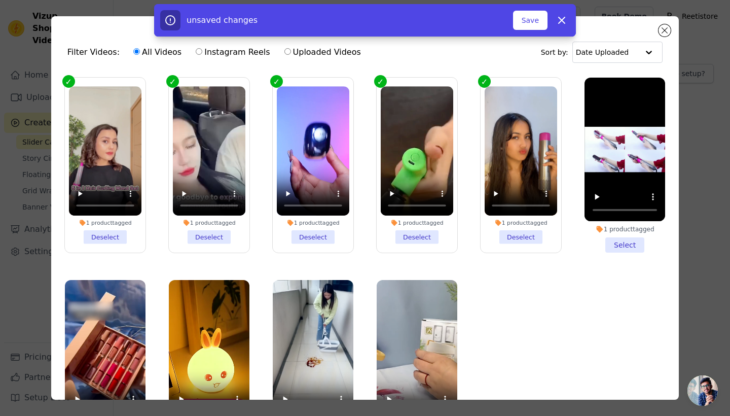
click at [607, 242] on li "1 product tagged Select" at bounding box center [625, 165] width 81 height 175
click at [0, 0] on input "1 product tagged Select" at bounding box center [0, 0] width 0 height 0
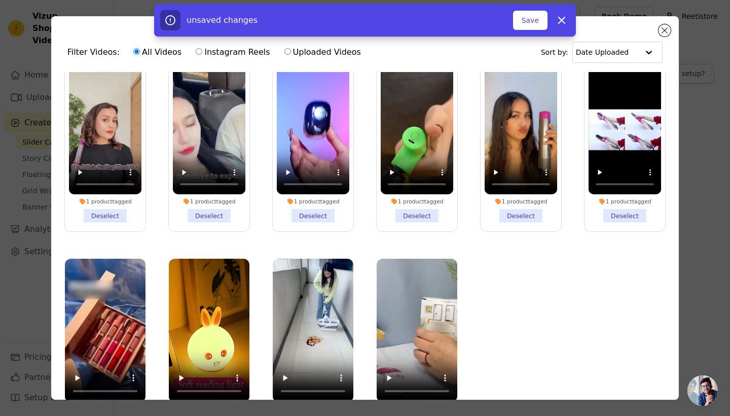
scroll to position [23, 0]
click at [99, 305] on video at bounding box center [105, 331] width 81 height 144
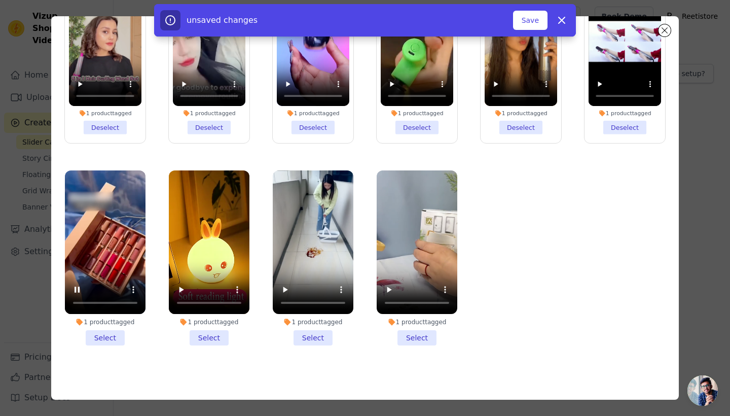
scroll to position [88, 0]
click at [113, 331] on li "1 product tagged Select" at bounding box center [105, 257] width 81 height 175
click at [0, 0] on input "1 product tagged Select" at bounding box center [0, 0] width 0 height 0
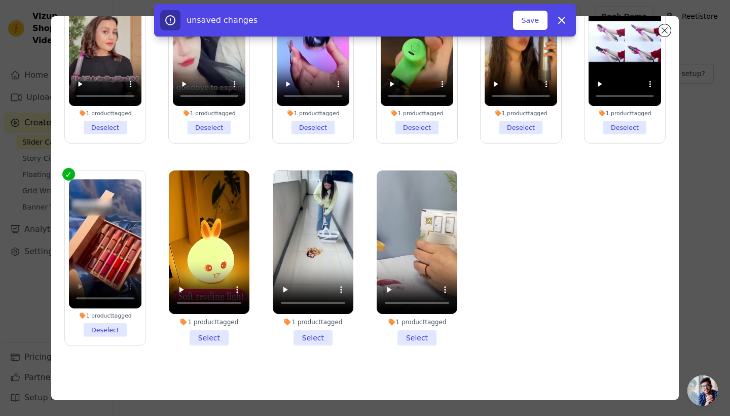
click at [188, 332] on li "1 product tagged Select" at bounding box center [209, 257] width 81 height 175
click at [0, 0] on input "1 product tagged Select" at bounding box center [0, 0] width 0 height 0
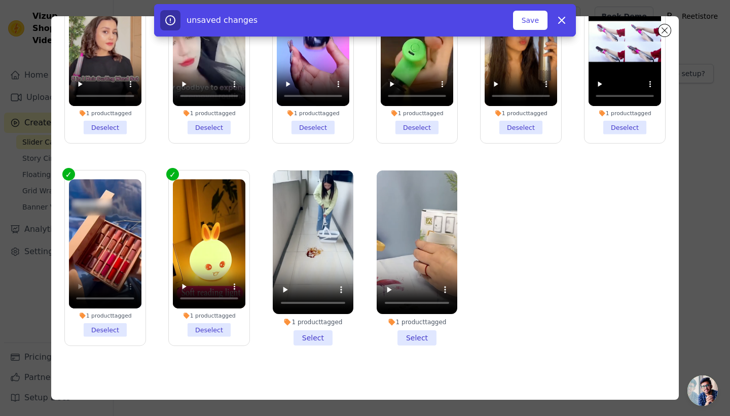
click at [302, 336] on li "1 product tagged Select" at bounding box center [313, 257] width 81 height 175
click at [0, 0] on input "1 product tagged Select" at bounding box center [0, 0] width 0 height 0
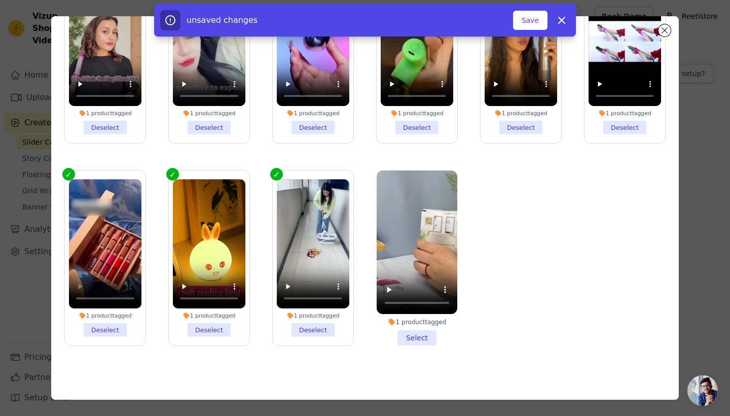
click at [412, 335] on li "1 product tagged Select" at bounding box center [417, 257] width 81 height 175
click at [0, 0] on input "1 product tagged Select" at bounding box center [0, 0] width 0 height 0
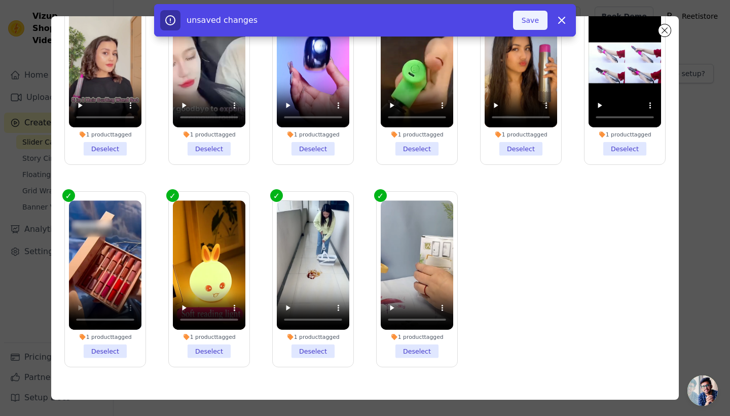
scroll to position [0, 0]
click at [525, 22] on button "Save" at bounding box center [530, 20] width 34 height 19
click at [515, 19] on button "Add To Widget" at bounding box center [514, 20] width 68 height 19
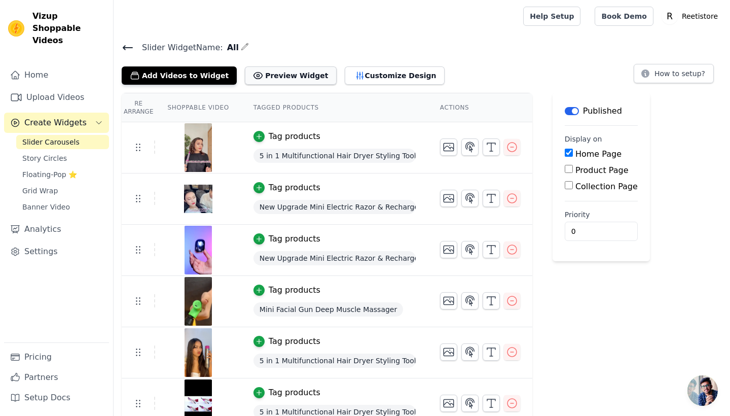
click at [254, 75] on button "Preview Widget" at bounding box center [290, 75] width 91 height 18
click at [512, 251] on icon "button" at bounding box center [512, 249] width 12 height 12
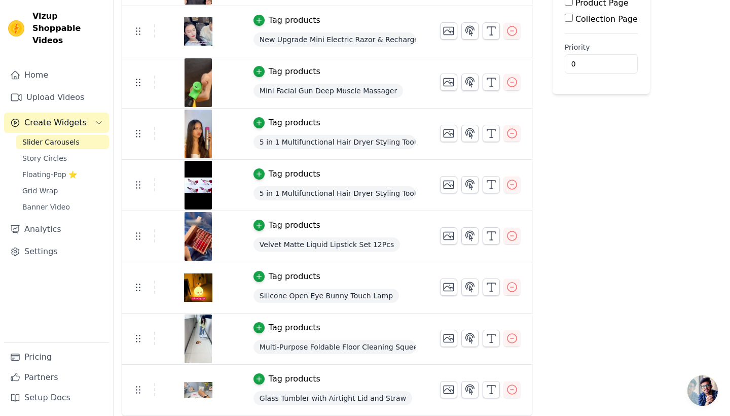
scroll to position [167, 0]
